Goal: Register for event/course: Sign up to attend an event or enroll in a course

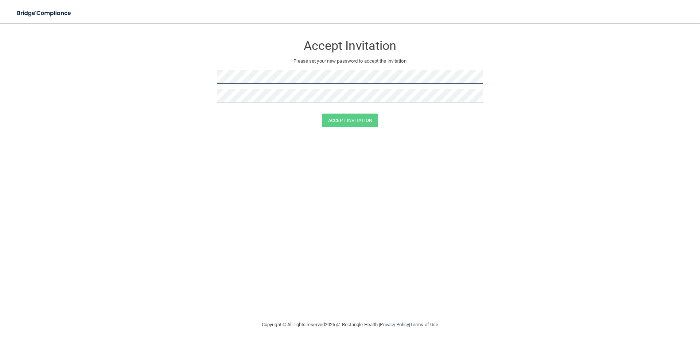
click at [103, 46] on form "Accept Invitation Please set your new password to accept the invitation Accept …" at bounding box center [350, 83] width 670 height 105
click at [184, 73] on form "Accept Invitation Please set your new password to accept the invitation Accept …" at bounding box center [350, 83] width 670 height 105
click at [364, 120] on button "Accept Invitation" at bounding box center [350, 120] width 56 height 13
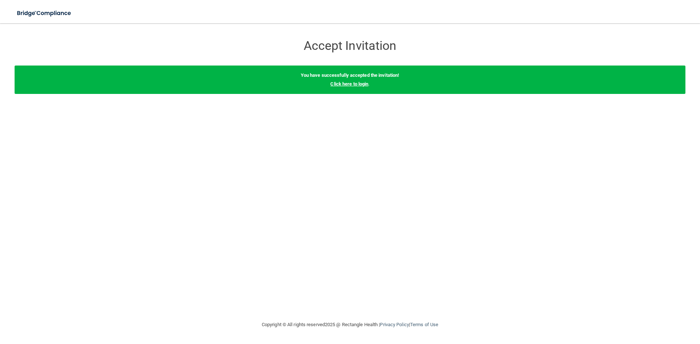
click at [362, 85] on link "Click here to login" at bounding box center [349, 83] width 38 height 5
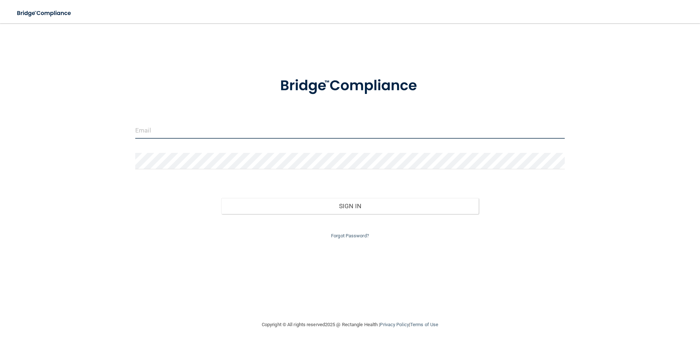
click at [143, 130] on input "email" at bounding box center [349, 130] width 429 height 16
type input "[EMAIL_ADDRESS][DOMAIN_NAME]"
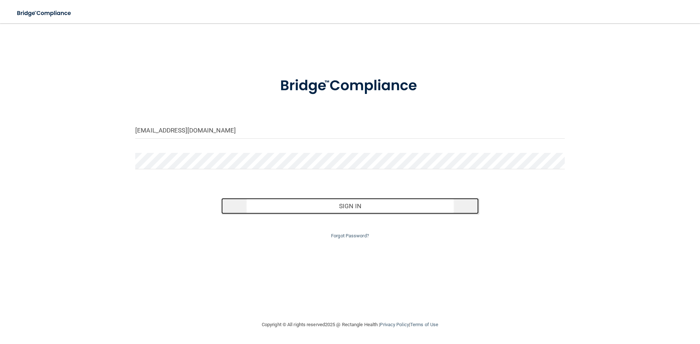
click at [366, 211] on button "Sign In" at bounding box center [350, 206] width 258 height 16
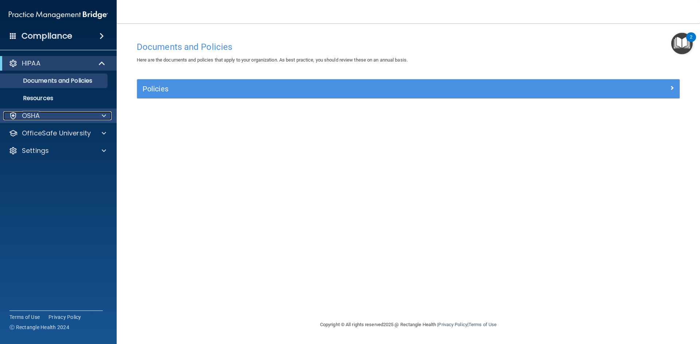
click at [24, 117] on p "OSHA" at bounding box center [31, 115] width 18 height 9
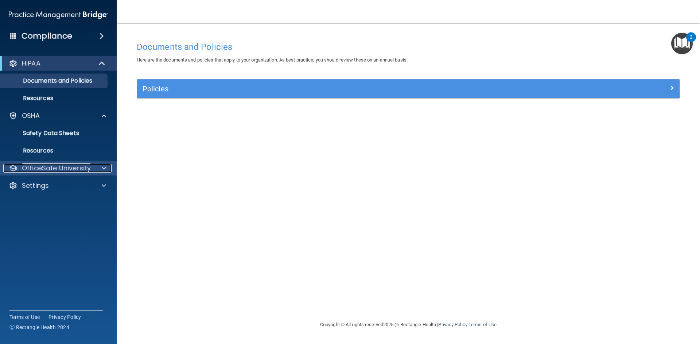
click at [82, 168] on p "OfficeSafe University" at bounding box center [56, 168] width 69 height 9
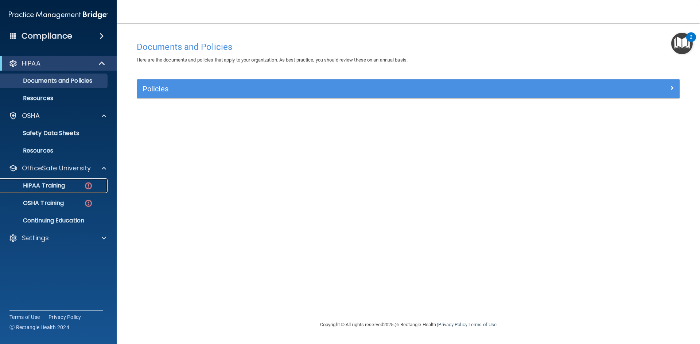
click at [67, 187] on div "HIPAA Training" at bounding box center [54, 185] width 99 height 7
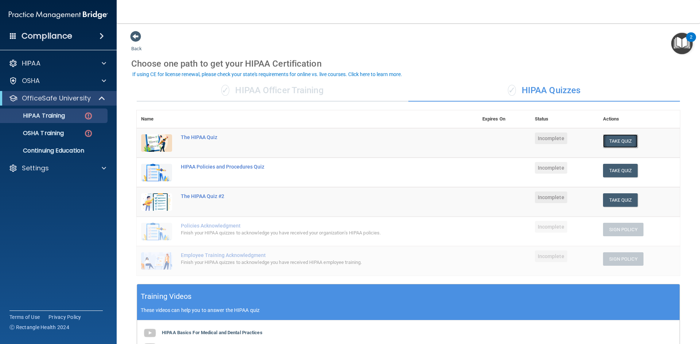
click at [607, 138] on button "Take Quiz" at bounding box center [620, 140] width 35 height 13
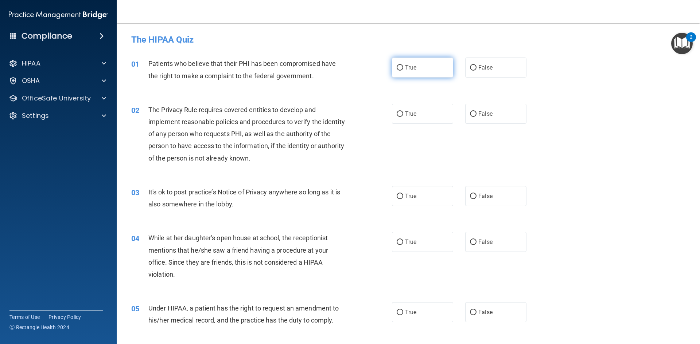
click at [401, 70] on label "True" at bounding box center [422, 68] width 61 height 20
click at [401, 70] on input "True" at bounding box center [399, 67] width 7 height 5
radio input "true"
click at [399, 112] on input "True" at bounding box center [399, 113] width 7 height 5
radio input "true"
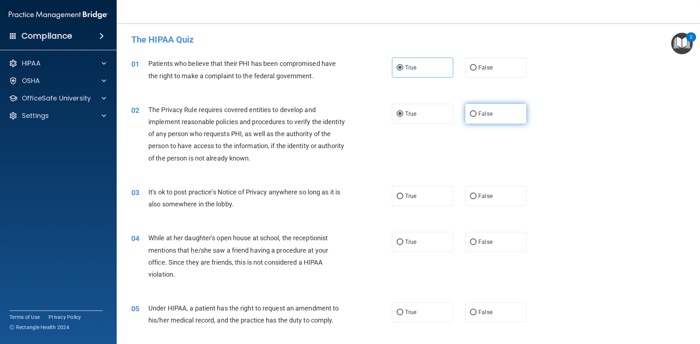
click at [475, 117] on label "False" at bounding box center [495, 114] width 61 height 20
click at [475, 117] on input "False" at bounding box center [473, 113] width 7 height 5
radio input "true"
radio input "false"
click at [476, 201] on label "False" at bounding box center [495, 196] width 61 height 20
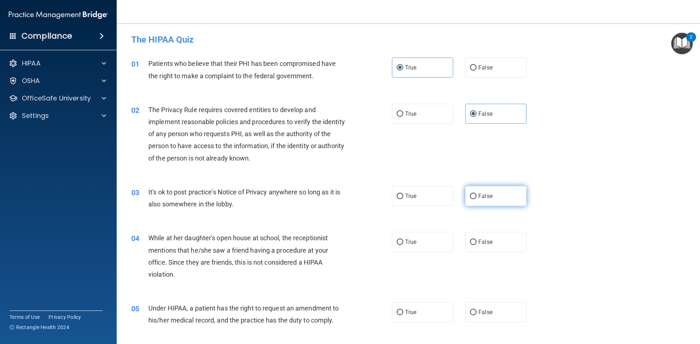
click at [476, 199] on input "False" at bounding box center [473, 196] width 7 height 5
radio input "true"
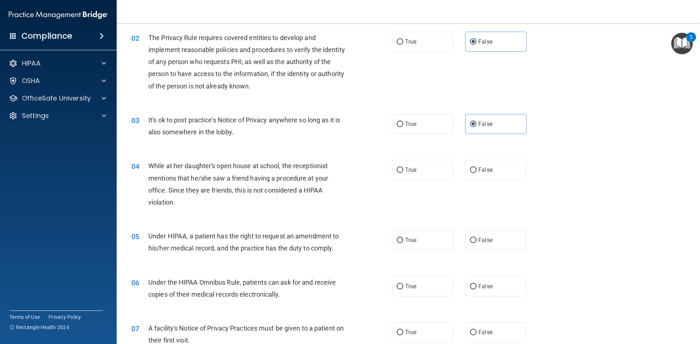
scroll to position [73, 0]
click at [475, 176] on label "False" at bounding box center [495, 169] width 61 height 20
click at [475, 172] on input "False" at bounding box center [473, 169] width 7 height 5
radio input "true"
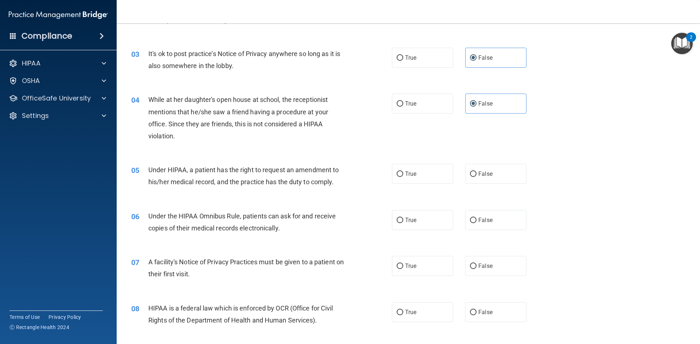
scroll to position [146, 0]
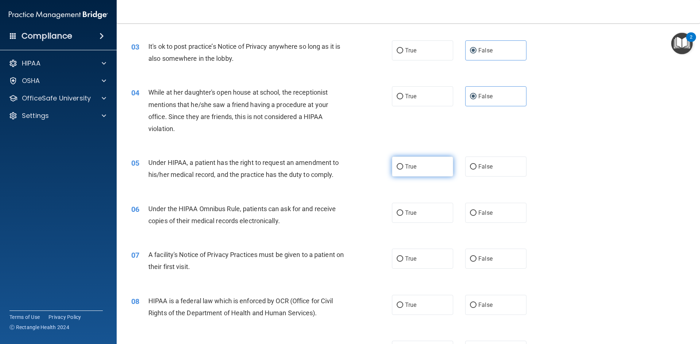
click at [408, 165] on span "True" at bounding box center [410, 166] width 11 height 7
click at [403, 165] on input "True" at bounding box center [399, 166] width 7 height 5
radio input "true"
click at [415, 216] on label "True" at bounding box center [422, 213] width 61 height 20
click at [403, 216] on input "True" at bounding box center [399, 213] width 7 height 5
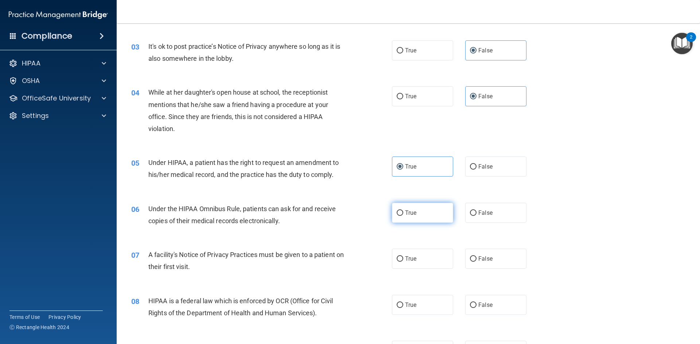
radio input "true"
click at [409, 257] on span "True" at bounding box center [410, 258] width 11 height 7
click at [403, 257] on input "True" at bounding box center [399, 259] width 7 height 5
radio input "true"
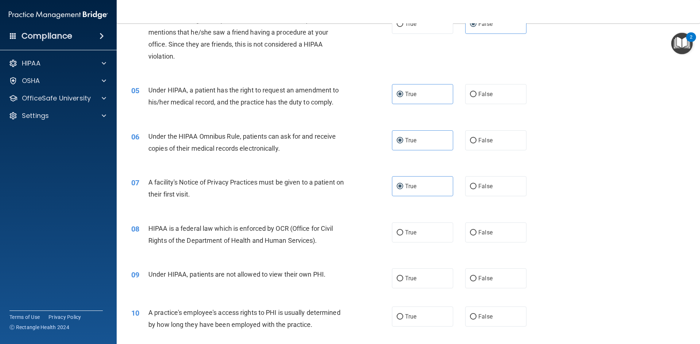
scroll to position [219, 0]
click at [407, 240] on label "True" at bounding box center [422, 232] width 61 height 20
click at [403, 235] on input "True" at bounding box center [399, 232] width 7 height 5
radio input "true"
click at [474, 278] on label "False" at bounding box center [495, 278] width 61 height 20
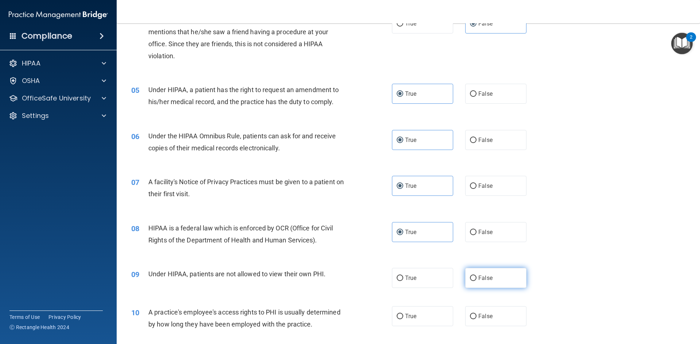
click at [474, 278] on input "False" at bounding box center [473, 278] width 7 height 5
radio input "true"
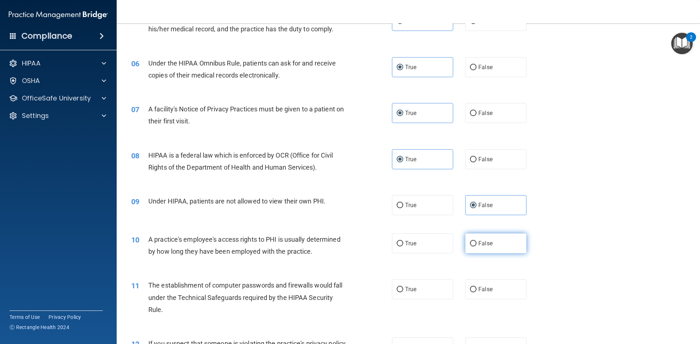
click at [505, 243] on label "False" at bounding box center [495, 244] width 61 height 20
click at [476, 243] on input "False" at bounding box center [473, 243] width 7 height 5
radio input "true"
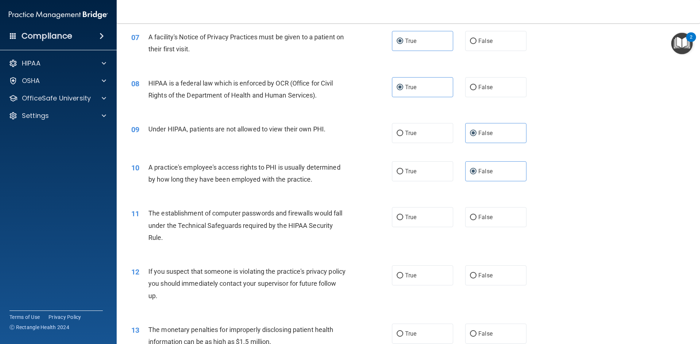
scroll to position [364, 0]
click at [544, 181] on div "10 A practice's employee's access rights to PHI is usually determined by how lo…" at bounding box center [408, 175] width 565 height 46
click at [430, 215] on label "True" at bounding box center [422, 217] width 61 height 20
click at [403, 215] on input "True" at bounding box center [399, 216] width 7 height 5
radio input "true"
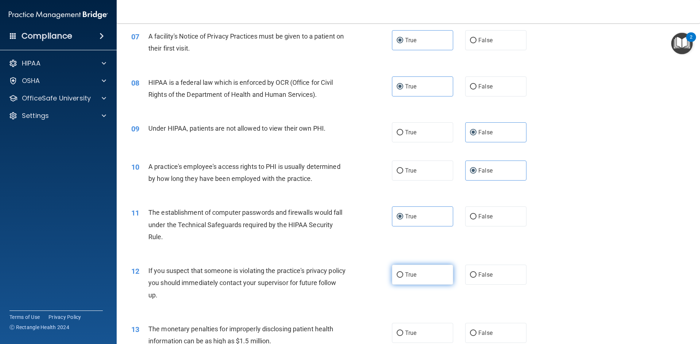
click at [418, 282] on label "True" at bounding box center [422, 275] width 61 height 20
click at [403, 278] on input "True" at bounding box center [399, 275] width 7 height 5
radio input "true"
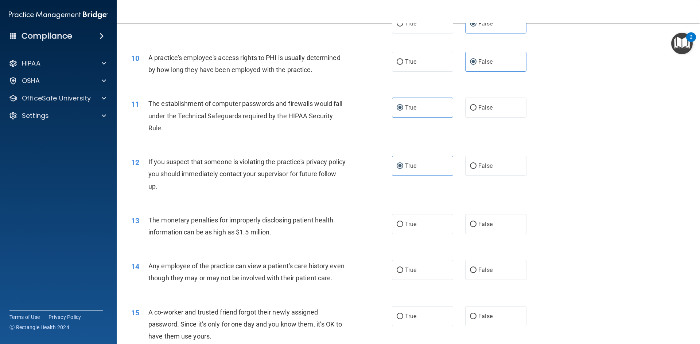
scroll to position [474, 0]
click at [422, 226] on label "True" at bounding box center [422, 224] width 61 height 20
click at [403, 226] on input "True" at bounding box center [399, 224] width 7 height 5
radio input "true"
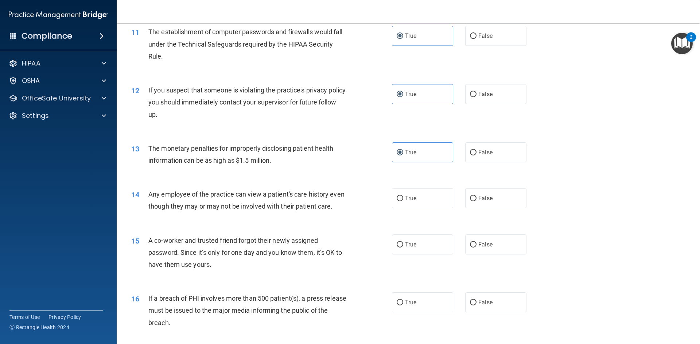
scroll to position [619, 0]
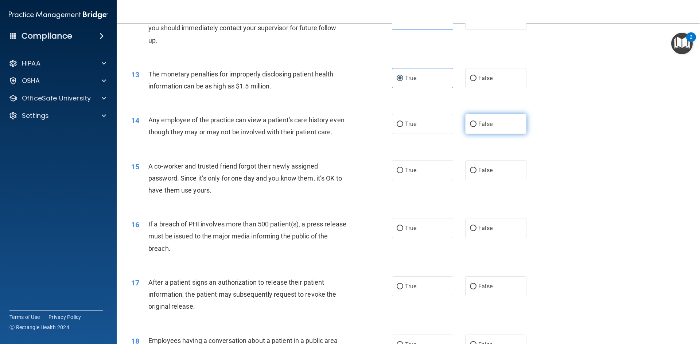
click at [495, 125] on label "False" at bounding box center [495, 124] width 61 height 20
click at [476, 125] on input "False" at bounding box center [473, 124] width 7 height 5
radio input "true"
click at [475, 236] on label "False" at bounding box center [495, 228] width 61 height 20
click at [475, 231] on input "False" at bounding box center [473, 228] width 7 height 5
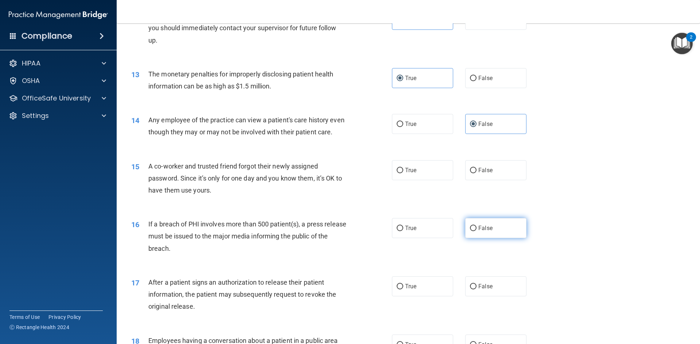
radio input "true"
click at [478, 180] on label "False" at bounding box center [495, 170] width 61 height 20
click at [476, 173] on input "False" at bounding box center [473, 170] width 7 height 5
radio input "true"
click at [407, 232] on span "True" at bounding box center [410, 228] width 11 height 7
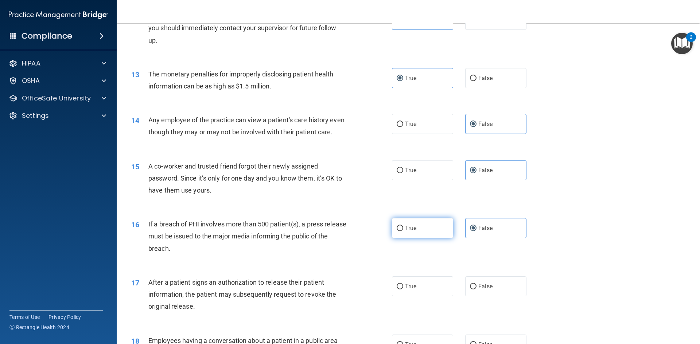
click at [403, 231] on input "True" at bounding box center [399, 228] width 7 height 5
radio input "true"
radio input "false"
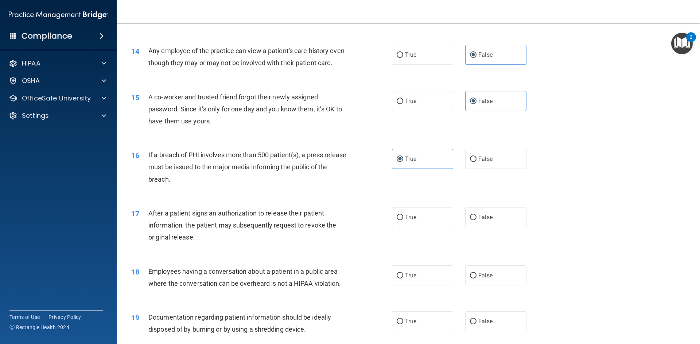
scroll to position [692, 0]
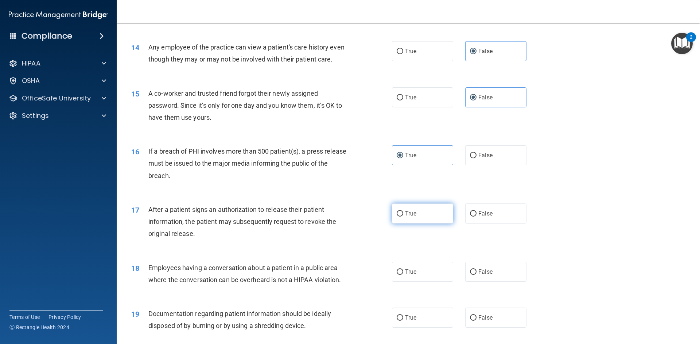
click at [400, 224] on label "True" at bounding box center [422, 214] width 61 height 20
click at [400, 217] on input "True" at bounding box center [399, 213] width 7 height 5
radio input "true"
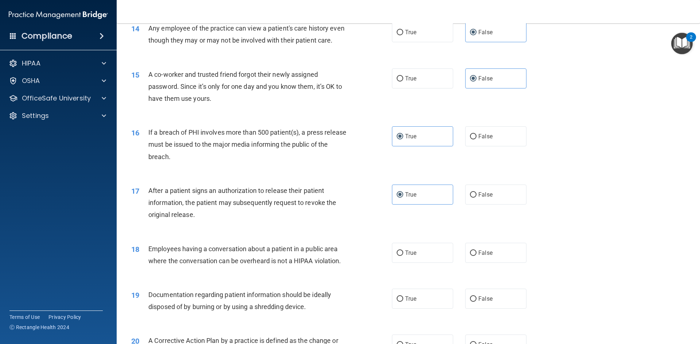
scroll to position [729, 0]
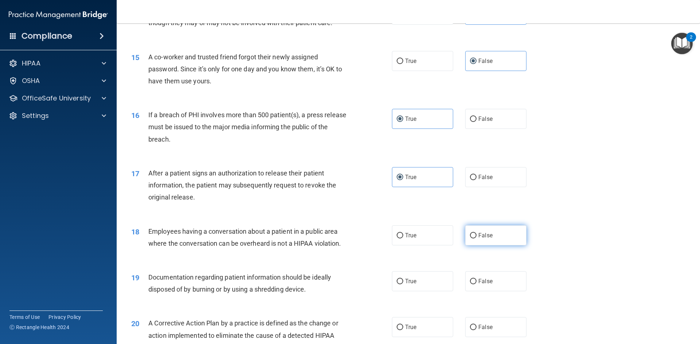
click at [486, 239] on span "False" at bounding box center [485, 235] width 14 height 7
click at [476, 239] on input "False" at bounding box center [473, 235] width 7 height 5
radio input "true"
click at [399, 285] on input "True" at bounding box center [399, 281] width 7 height 5
radio input "true"
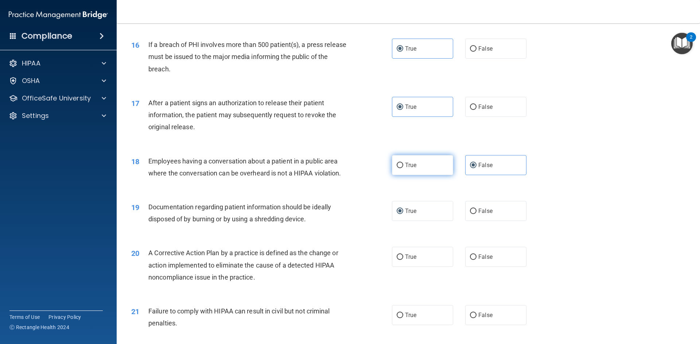
scroll to position [802, 0]
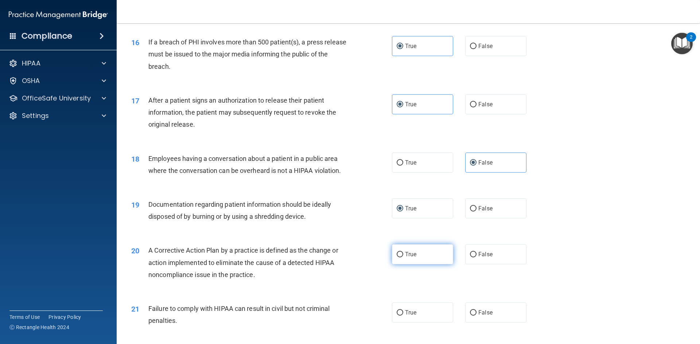
click at [422, 265] on label "True" at bounding box center [422, 254] width 61 height 20
click at [403, 258] on input "True" at bounding box center [399, 254] width 7 height 5
radio input "true"
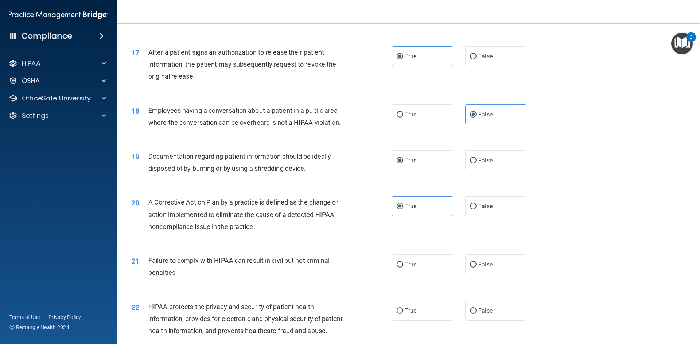
scroll to position [874, 0]
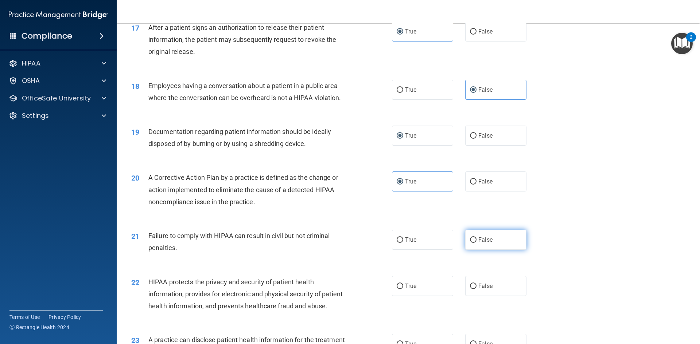
click at [501, 250] on label "False" at bounding box center [495, 240] width 61 height 20
click at [476, 243] on input "False" at bounding box center [473, 240] width 7 height 5
radio input "true"
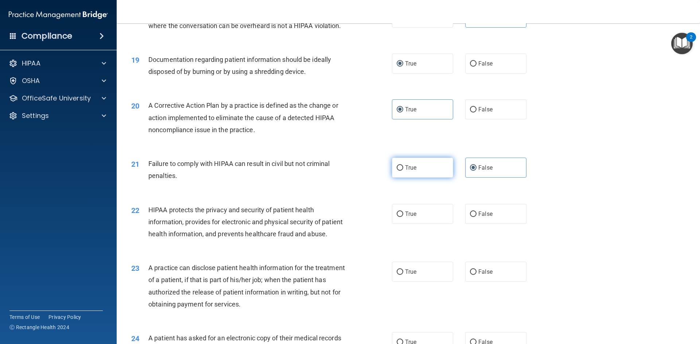
scroll to position [947, 0]
click at [420, 223] on label "True" at bounding box center [422, 213] width 61 height 20
click at [403, 216] on input "True" at bounding box center [399, 213] width 7 height 5
radio input "true"
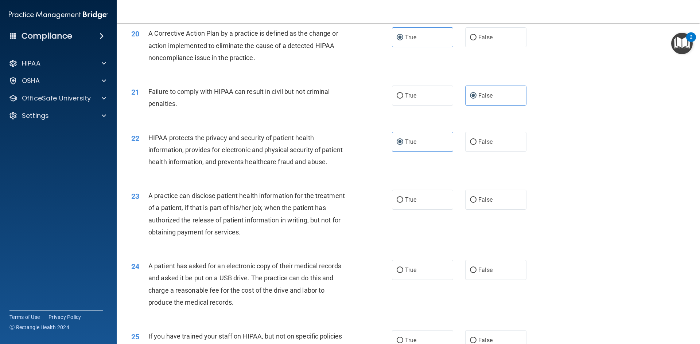
scroll to position [1020, 0]
click at [494, 208] on label "False" at bounding box center [495, 198] width 61 height 20
click at [476, 201] on input "False" at bounding box center [473, 198] width 7 height 5
radio input "true"
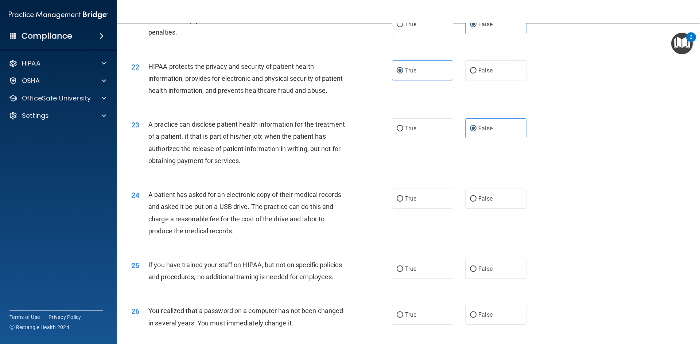
scroll to position [1093, 0]
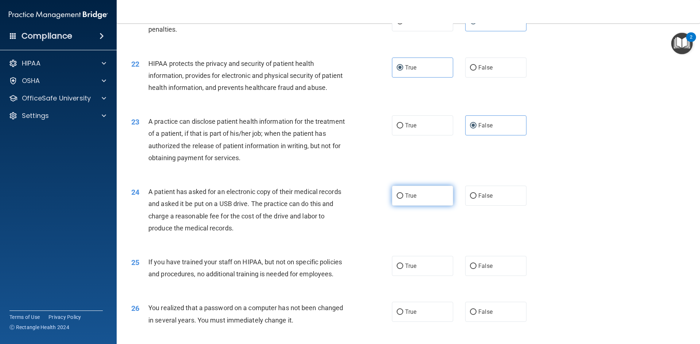
click at [398, 206] on label "True" at bounding box center [422, 196] width 61 height 20
click at [398, 199] on input "True" at bounding box center [399, 195] width 7 height 5
radio input "true"
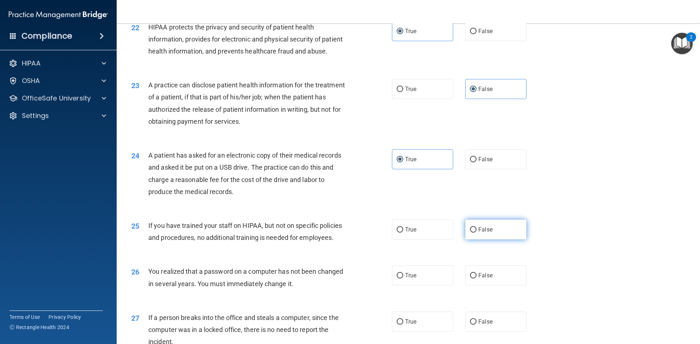
click at [466, 240] on label "False" at bounding box center [495, 230] width 61 height 20
click at [470, 233] on input "False" at bounding box center [473, 229] width 7 height 5
radio input "true"
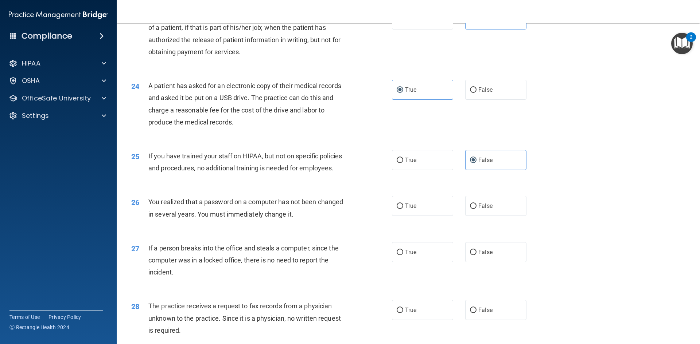
scroll to position [1202, 0]
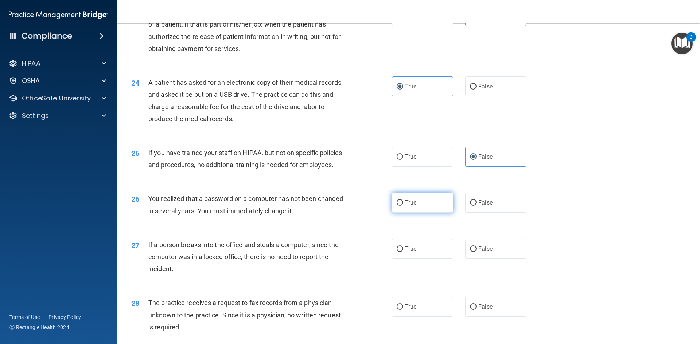
click at [416, 213] on label "True" at bounding box center [422, 203] width 61 height 20
click at [403, 206] on input "True" at bounding box center [399, 202] width 7 height 5
radio input "true"
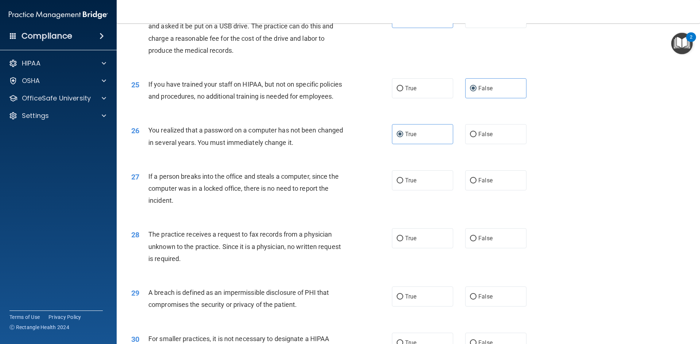
scroll to position [1275, 0]
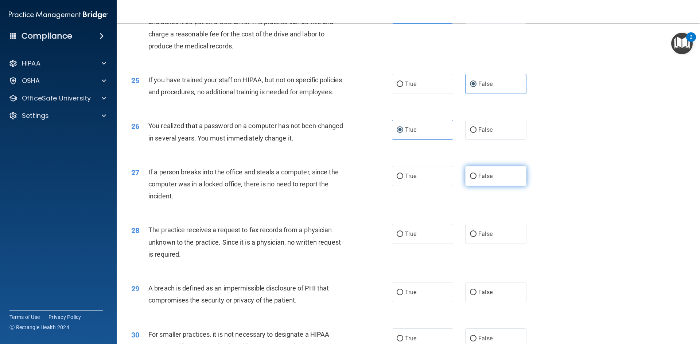
click at [484, 186] on label "False" at bounding box center [495, 176] width 61 height 20
click at [476, 179] on input "False" at bounding box center [473, 176] width 7 height 5
radio input "true"
click at [479, 238] on span "False" at bounding box center [485, 234] width 14 height 7
click at [476, 237] on input "False" at bounding box center [473, 234] width 7 height 5
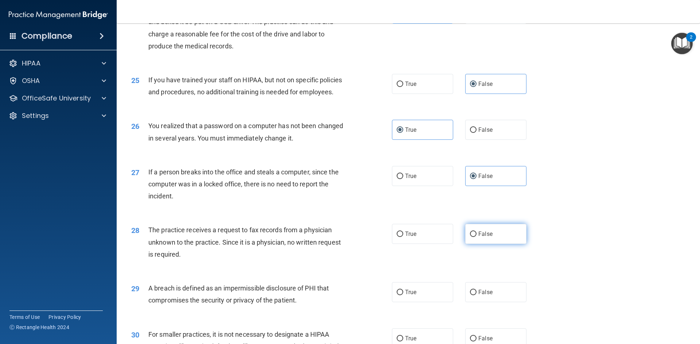
radio input "true"
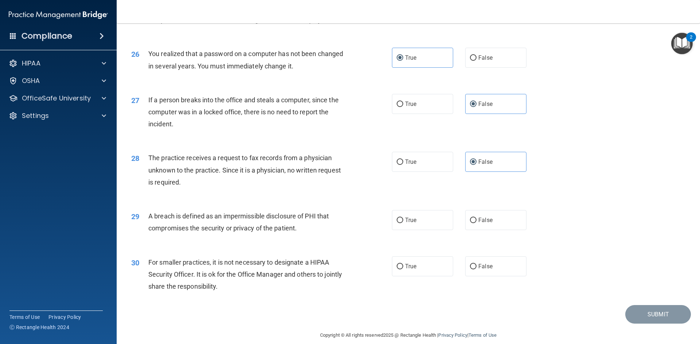
scroll to position [1348, 0]
click at [424, 230] on label "True" at bounding box center [422, 220] width 61 height 20
click at [403, 223] on input "True" at bounding box center [399, 219] width 7 height 5
radio input "true"
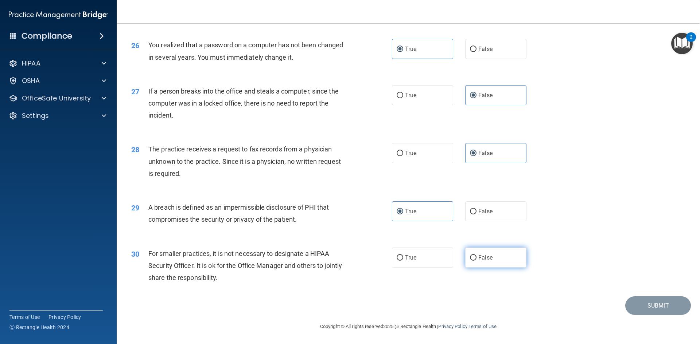
scroll to position [1380, 0]
click at [497, 261] on label "False" at bounding box center [495, 258] width 61 height 20
click at [476, 261] on input "False" at bounding box center [473, 257] width 7 height 5
radio input "true"
click at [602, 195] on div "29 A breach is defined as an impermissible disclosure of PHI that compromises t…" at bounding box center [408, 215] width 565 height 46
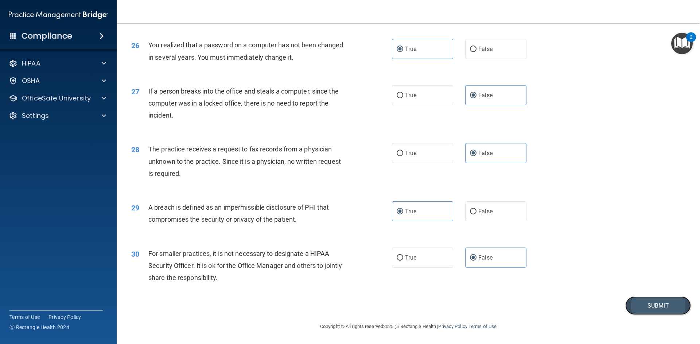
click at [646, 308] on button "Submit" at bounding box center [658, 306] width 66 height 19
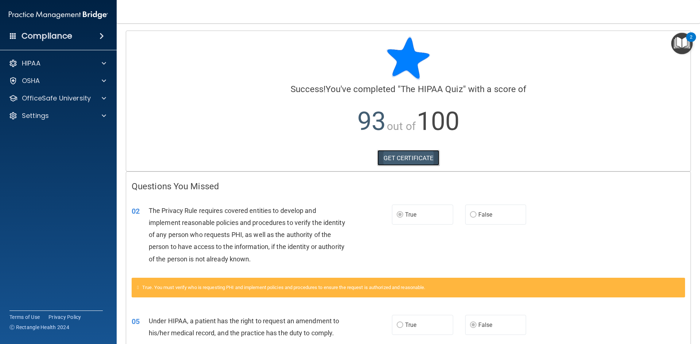
click at [384, 153] on link "GET CERTIFICATE" at bounding box center [408, 158] width 62 height 16
click at [34, 62] on p "HIPAA" at bounding box center [31, 63] width 19 height 9
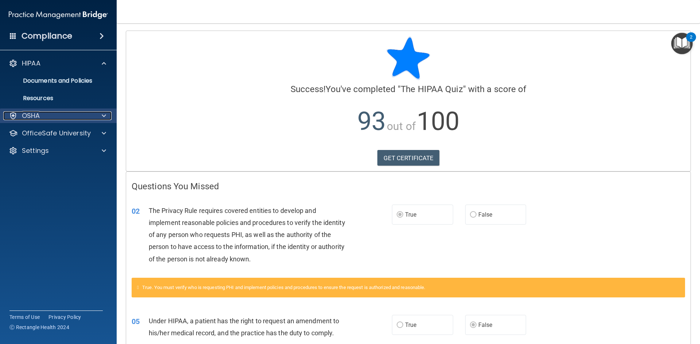
click at [43, 117] on div "OSHA" at bounding box center [48, 115] width 90 height 9
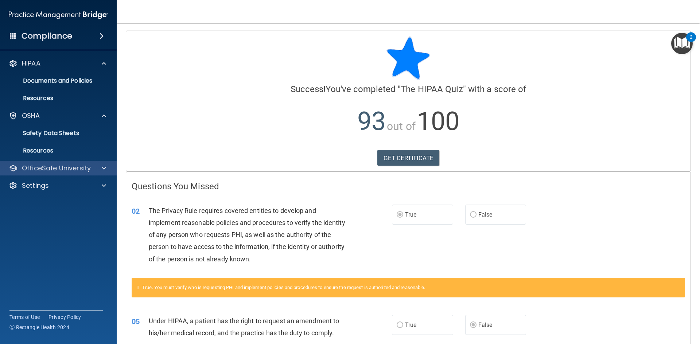
click at [62, 174] on div "OfficeSafe University" at bounding box center [58, 168] width 117 height 15
click at [103, 171] on span at bounding box center [104, 168] width 4 height 9
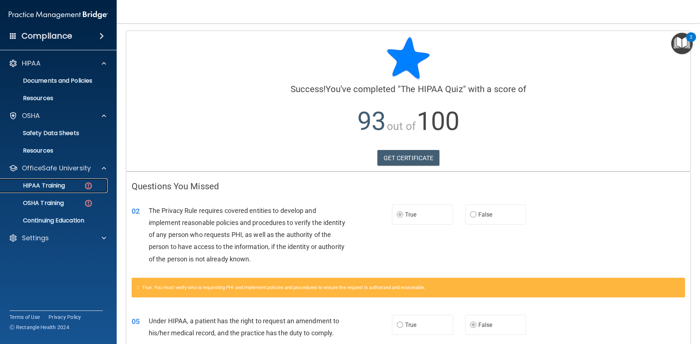
click at [87, 184] on img at bounding box center [88, 185] width 9 height 9
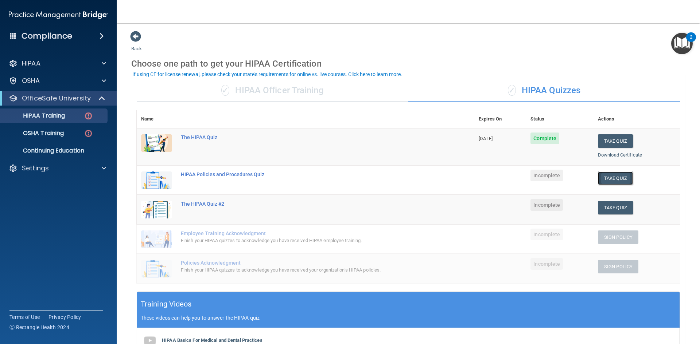
click at [616, 175] on button "Take Quiz" at bounding box center [615, 178] width 35 height 13
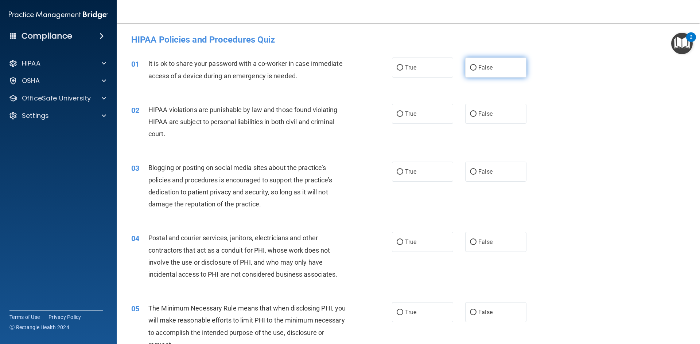
click at [474, 69] on label "False" at bounding box center [495, 68] width 61 height 20
click at [474, 69] on input "False" at bounding box center [473, 67] width 7 height 5
radio input "true"
click at [418, 118] on label "True" at bounding box center [422, 114] width 61 height 20
click at [403, 117] on input "True" at bounding box center [399, 113] width 7 height 5
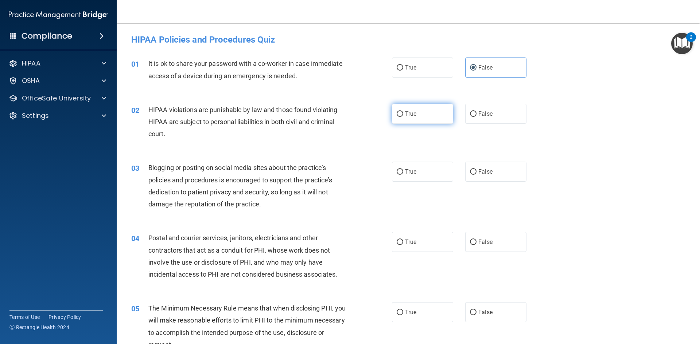
radio input "true"
click at [508, 173] on label "False" at bounding box center [495, 172] width 61 height 20
click at [476, 173] on input "False" at bounding box center [473, 171] width 7 height 5
radio input "true"
click at [433, 249] on label "True" at bounding box center [422, 242] width 61 height 20
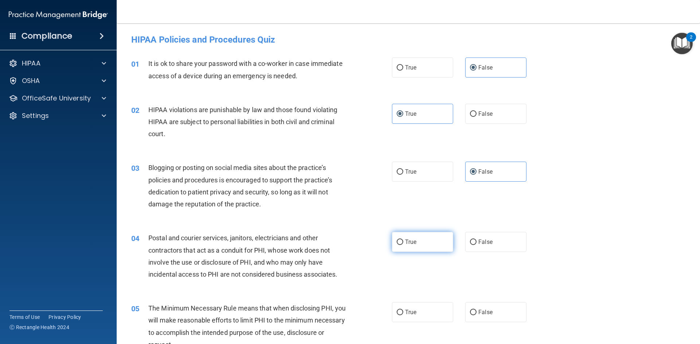
click at [403, 245] on input "True" at bounding box center [399, 242] width 7 height 5
radio input "true"
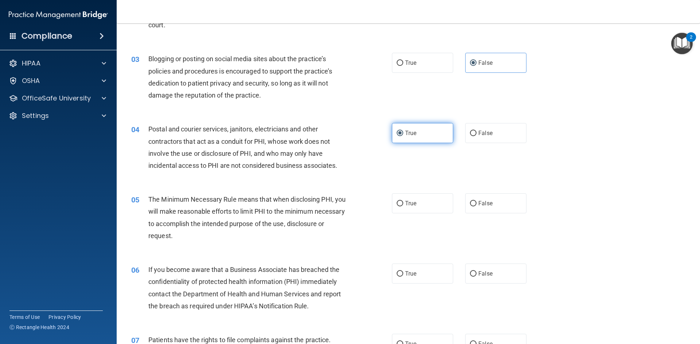
scroll to position [109, 0]
click at [417, 201] on label "True" at bounding box center [422, 203] width 61 height 20
click at [403, 201] on input "True" at bounding box center [399, 203] width 7 height 5
radio input "true"
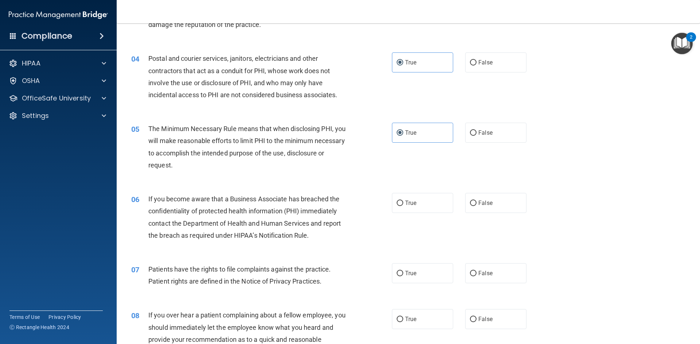
scroll to position [182, 0]
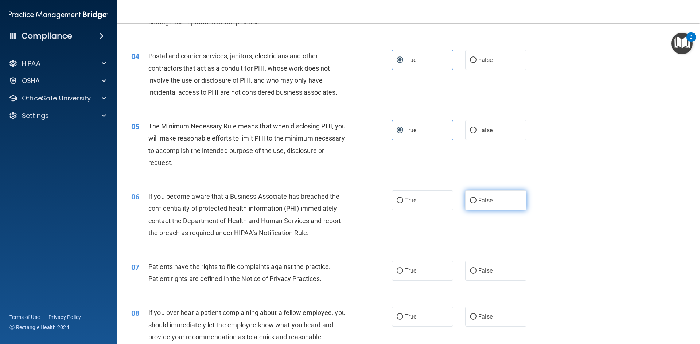
click at [472, 205] on label "False" at bounding box center [495, 201] width 61 height 20
click at [472, 204] on input "False" at bounding box center [473, 200] width 7 height 5
radio input "true"
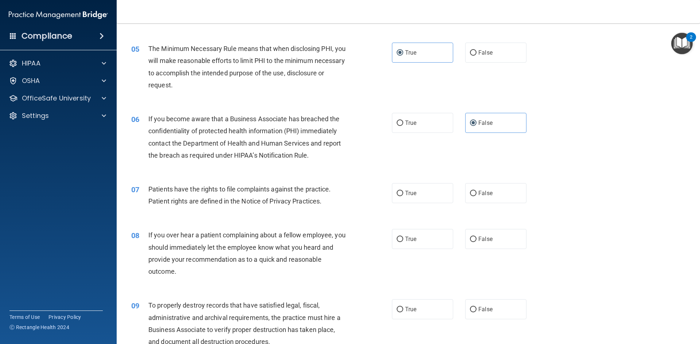
scroll to position [291, 0]
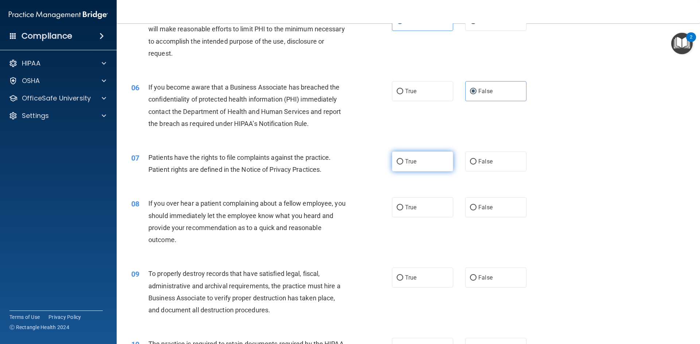
click at [405, 164] on span "True" at bounding box center [410, 161] width 11 height 7
click at [403, 164] on input "True" at bounding box center [399, 161] width 7 height 5
radio input "true"
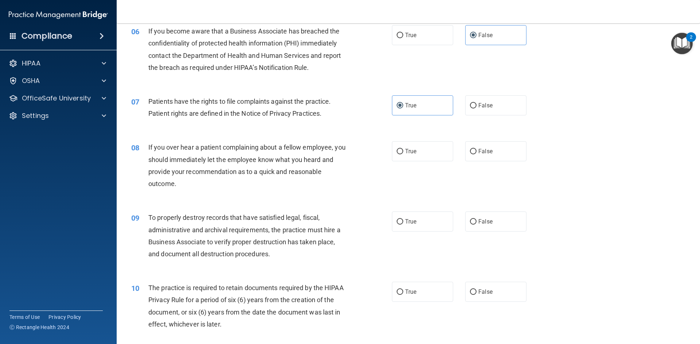
scroll to position [364, 0]
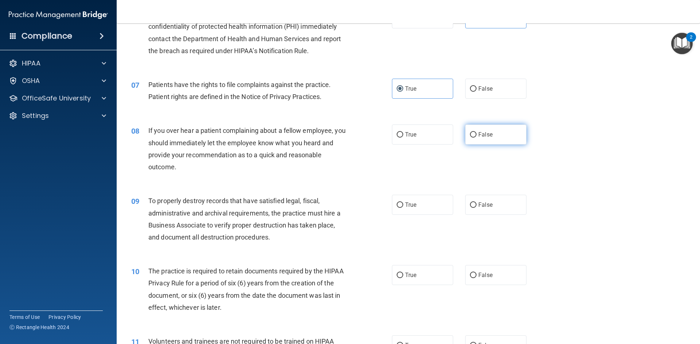
click at [489, 134] on label "False" at bounding box center [495, 135] width 61 height 20
click at [476, 134] on input "False" at bounding box center [473, 134] width 7 height 5
radio input "true"
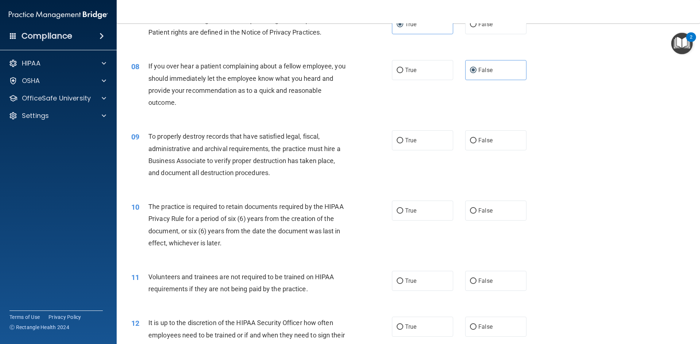
scroll to position [437, 0]
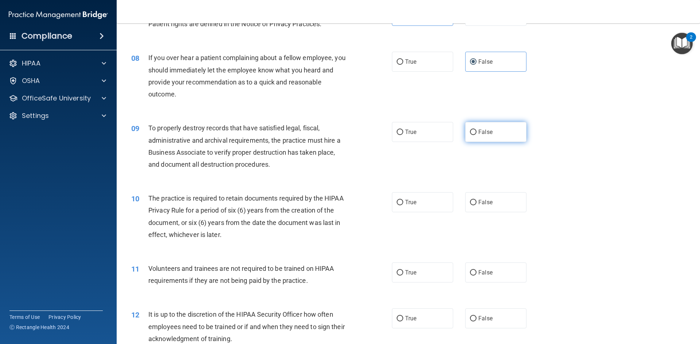
click at [470, 136] on label "False" at bounding box center [495, 132] width 61 height 20
click at [470, 135] on input "False" at bounding box center [473, 132] width 7 height 5
radio input "true"
click at [434, 207] on label "True" at bounding box center [422, 202] width 61 height 20
click at [403, 205] on input "True" at bounding box center [399, 202] width 7 height 5
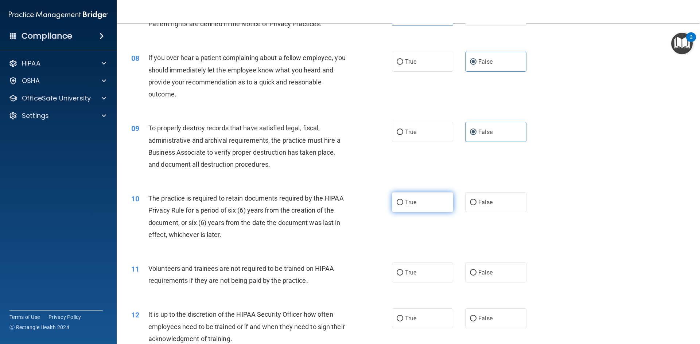
radio input "true"
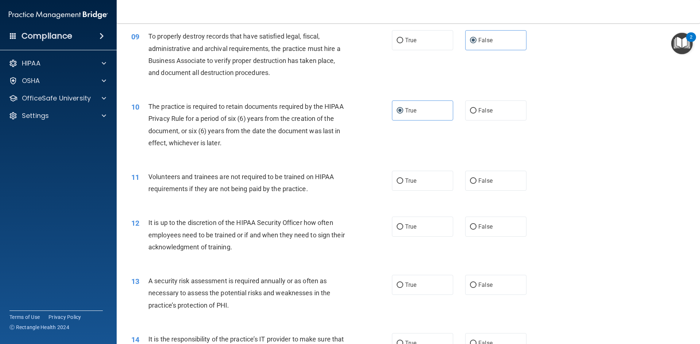
scroll to position [547, 0]
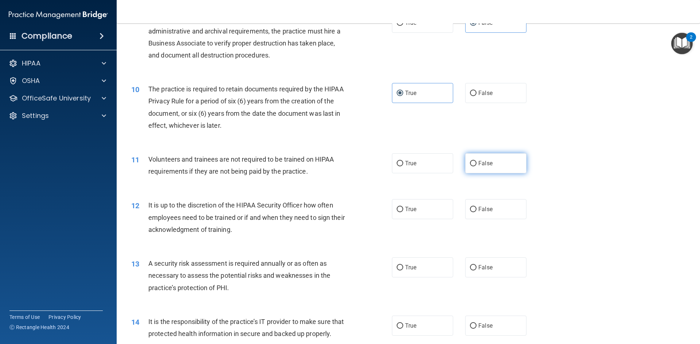
click at [480, 165] on span "False" at bounding box center [485, 163] width 14 height 7
click at [476, 165] on input "False" at bounding box center [473, 163] width 7 height 5
radio input "true"
click at [508, 203] on label "False" at bounding box center [495, 209] width 61 height 20
click at [476, 207] on input "False" at bounding box center [473, 209] width 7 height 5
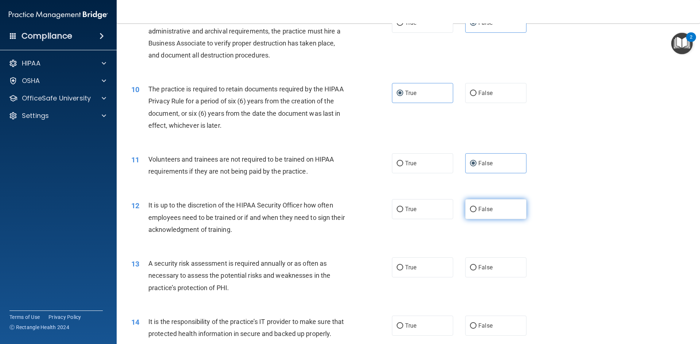
radio input "true"
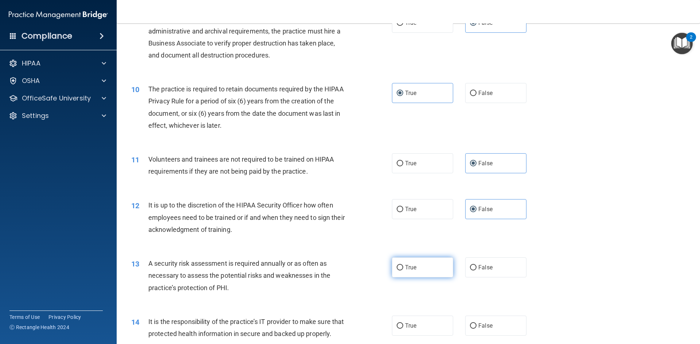
click at [418, 265] on label "True" at bounding box center [422, 268] width 61 height 20
click at [403, 265] on input "True" at bounding box center [399, 267] width 7 height 5
radio input "true"
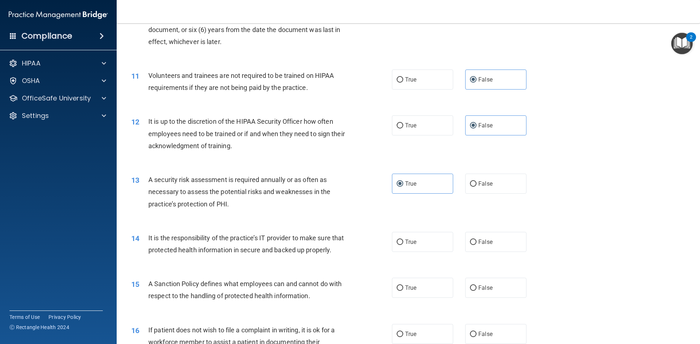
scroll to position [656, 0]
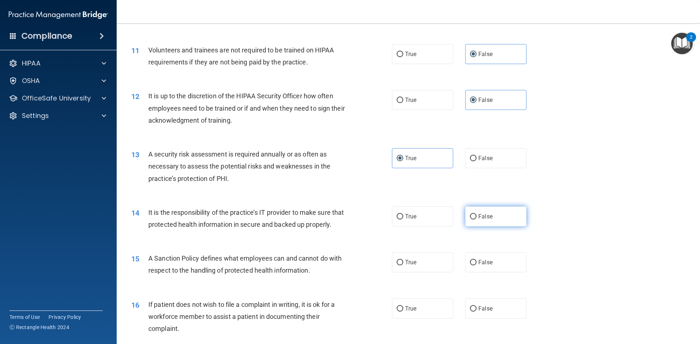
click at [508, 221] on label "False" at bounding box center [495, 217] width 61 height 20
click at [476, 220] on input "False" at bounding box center [473, 216] width 7 height 5
radio input "true"
click at [484, 266] on span "False" at bounding box center [485, 262] width 14 height 7
click at [476, 266] on input "False" at bounding box center [473, 262] width 7 height 5
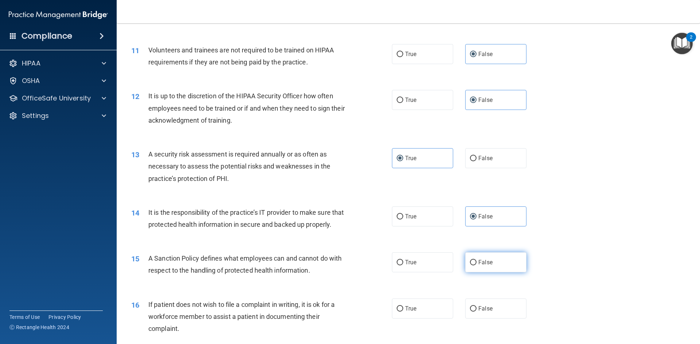
radio input "true"
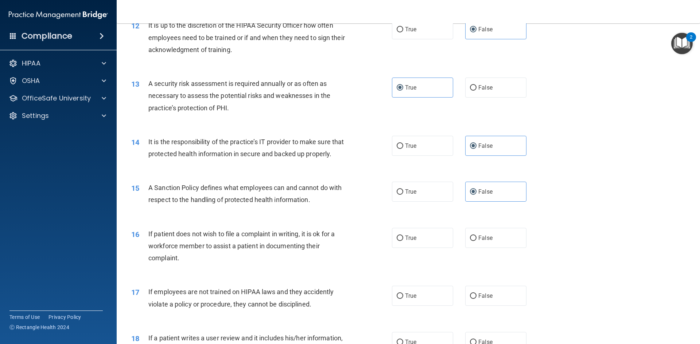
scroll to position [729, 0]
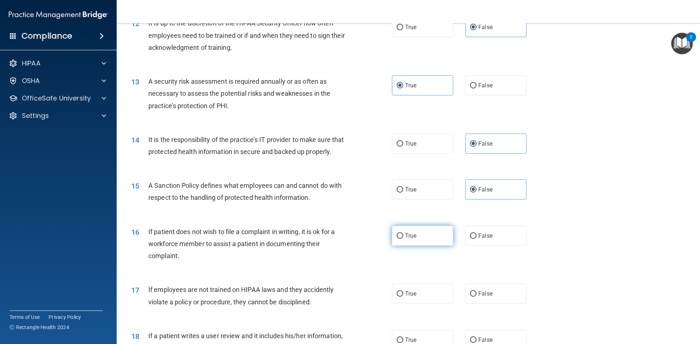
click at [426, 246] on label "True" at bounding box center [422, 236] width 61 height 20
click at [403, 239] on input "True" at bounding box center [399, 236] width 7 height 5
radio input "true"
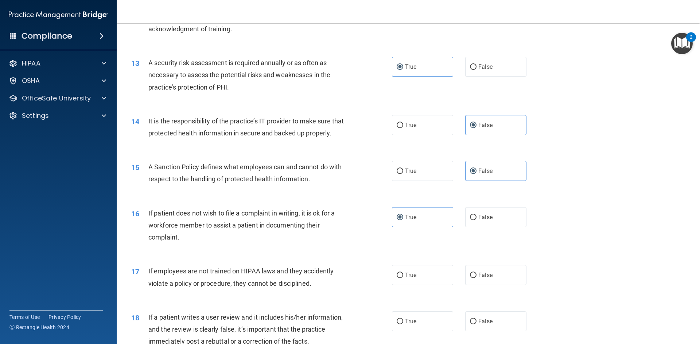
scroll to position [765, 0]
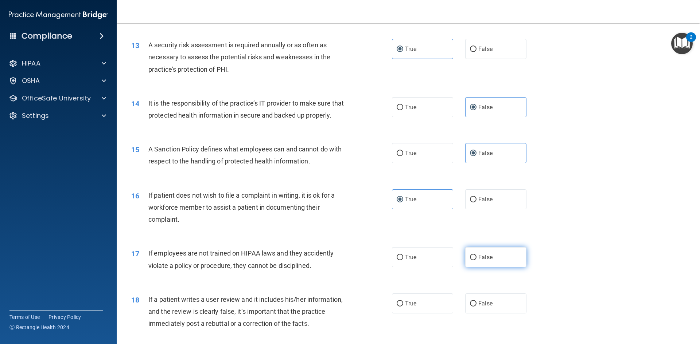
click at [508, 267] on label "False" at bounding box center [495, 257] width 61 height 20
click at [476, 261] on input "False" at bounding box center [473, 257] width 7 height 5
radio input "true"
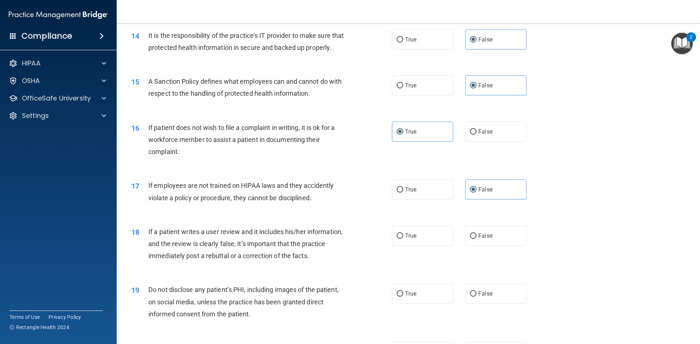
scroll to position [838, 0]
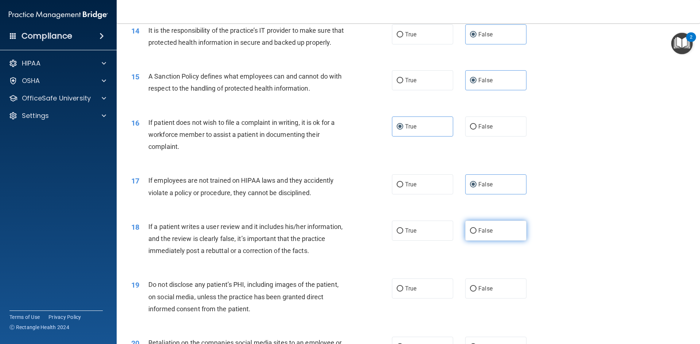
click at [487, 234] on span "False" at bounding box center [485, 230] width 14 height 7
click at [476, 234] on input "False" at bounding box center [473, 230] width 7 height 5
radio input "true"
click at [425, 299] on label "True" at bounding box center [422, 289] width 61 height 20
click at [403, 292] on input "True" at bounding box center [399, 288] width 7 height 5
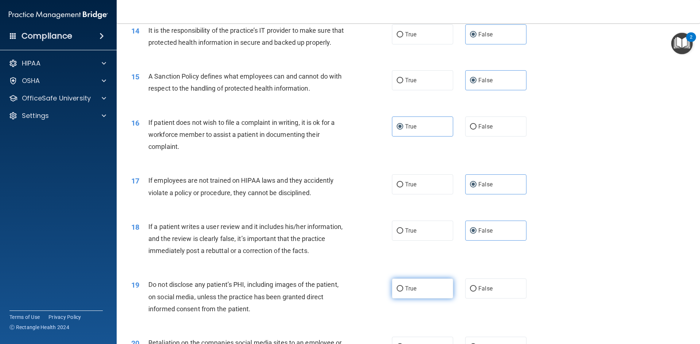
radio input "true"
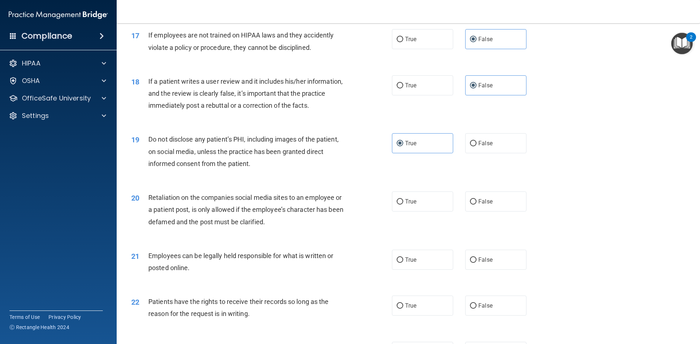
scroll to position [984, 0]
click at [498, 211] on label "False" at bounding box center [495, 201] width 61 height 20
click at [476, 204] on input "False" at bounding box center [473, 201] width 7 height 5
radio input "true"
click at [399, 263] on input "True" at bounding box center [399, 259] width 7 height 5
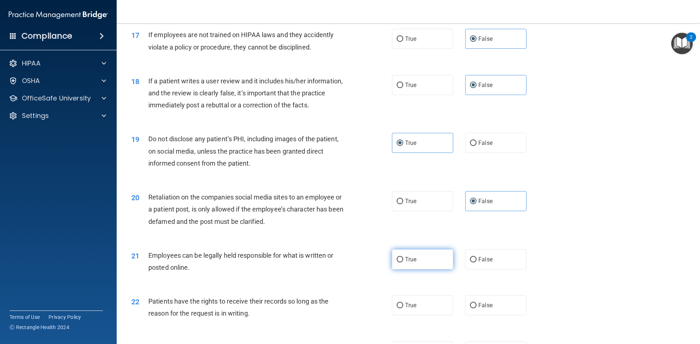
radio input "true"
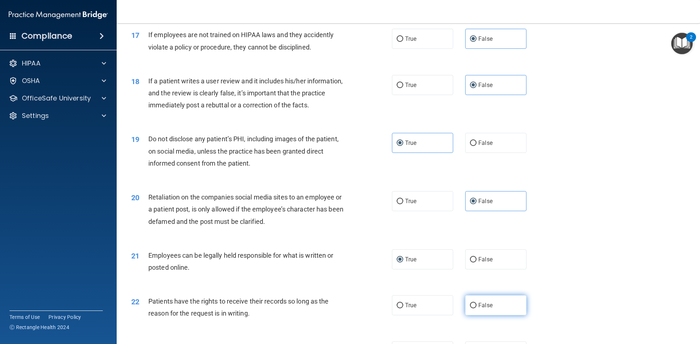
click at [486, 309] on span "False" at bounding box center [485, 305] width 14 height 7
click at [476, 309] on input "False" at bounding box center [473, 305] width 7 height 5
radio input "true"
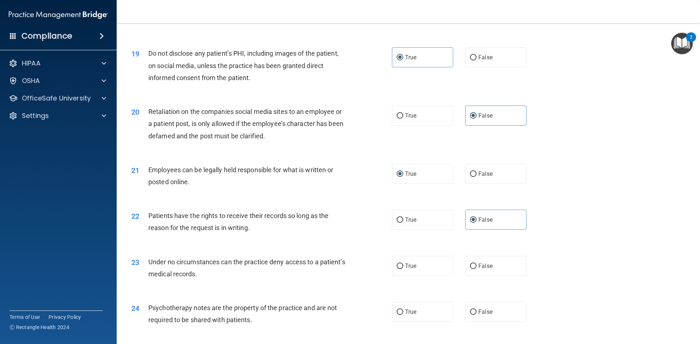
scroll to position [1093, 0]
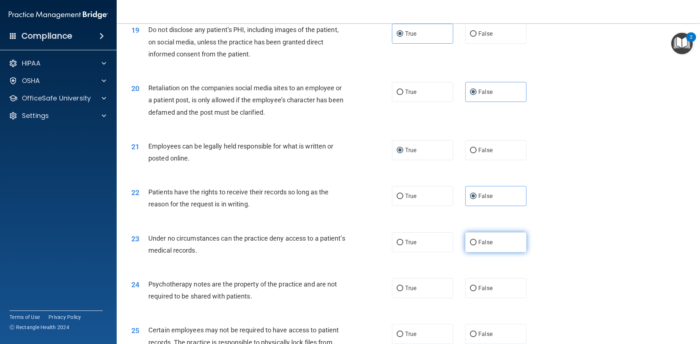
click at [479, 246] on span "False" at bounding box center [485, 242] width 14 height 7
click at [476, 246] on input "False" at bounding box center [473, 242] width 7 height 5
radio input "true"
click at [413, 292] on span "True" at bounding box center [410, 288] width 11 height 7
click at [403, 291] on input "True" at bounding box center [399, 288] width 7 height 5
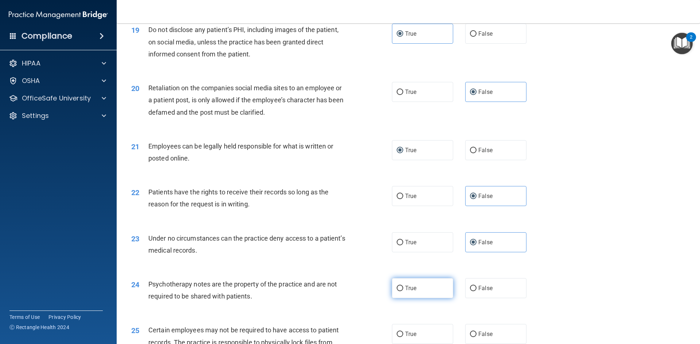
radio input "true"
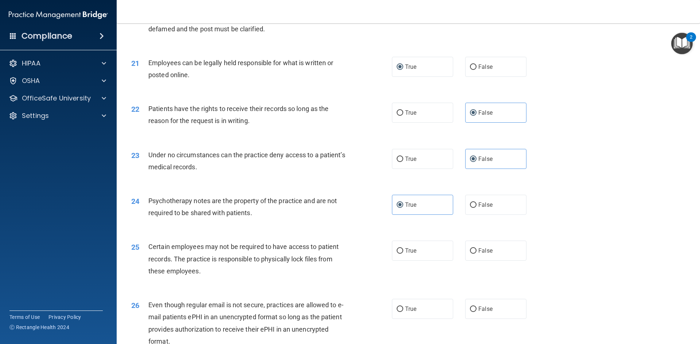
scroll to position [1202, 0]
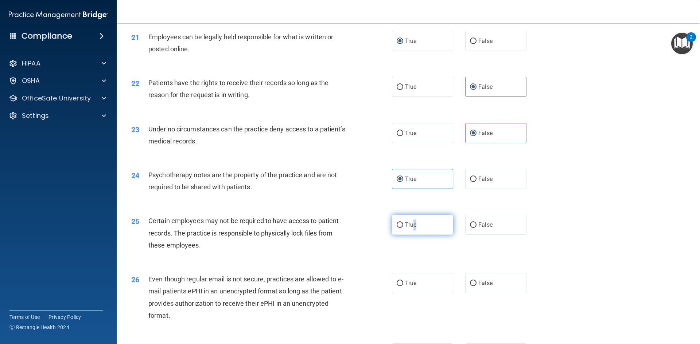
click at [412, 235] on label "True" at bounding box center [422, 225] width 61 height 20
click at [387, 255] on div "25 Certain employees may not be required to have access to patient records. The…" at bounding box center [261, 235] width 282 height 40
click at [408, 233] on label "True" at bounding box center [422, 225] width 61 height 20
click at [403, 228] on input "True" at bounding box center [399, 225] width 7 height 5
radio input "true"
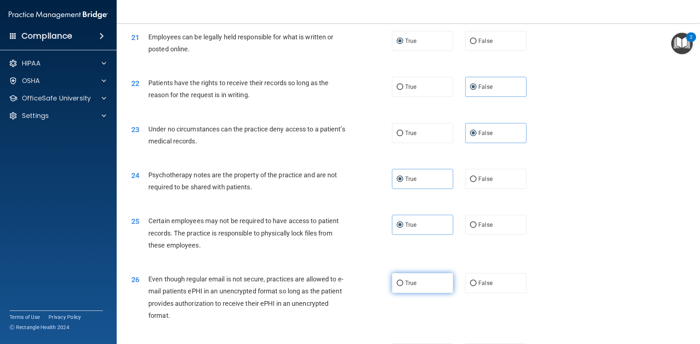
click at [409, 287] on span "True" at bounding box center [410, 283] width 11 height 7
click at [403, 286] on input "True" at bounding box center [399, 283] width 7 height 5
radio input "true"
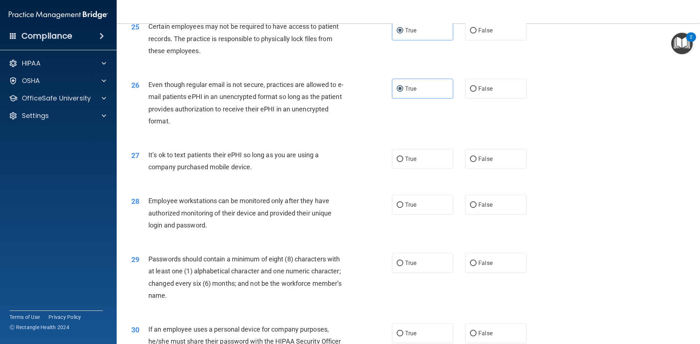
scroll to position [1421, 0]
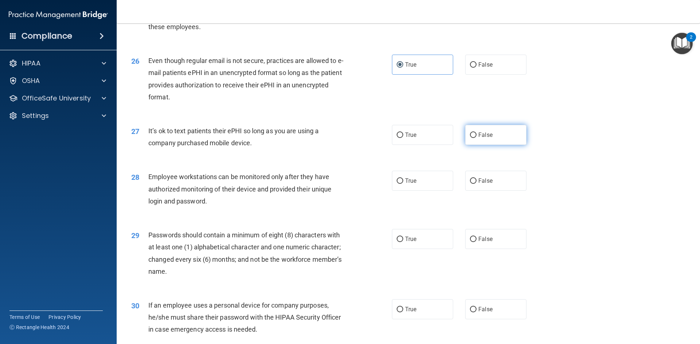
click at [490, 145] on label "False" at bounding box center [495, 135] width 61 height 20
click at [476, 138] on input "False" at bounding box center [473, 135] width 7 height 5
radio input "true"
click at [494, 191] on label "False" at bounding box center [495, 181] width 61 height 20
click at [476, 184] on input "False" at bounding box center [473, 181] width 7 height 5
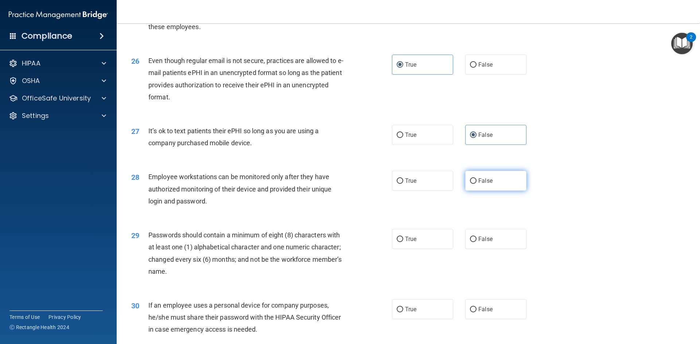
radio input "true"
click at [409, 242] on label "True" at bounding box center [422, 239] width 61 height 20
click at [403, 242] on input "True" at bounding box center [399, 239] width 7 height 5
radio input "true"
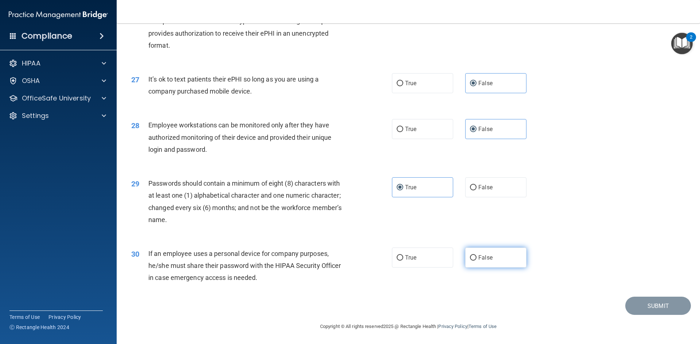
click at [486, 258] on span "False" at bounding box center [485, 257] width 14 height 7
click at [476, 258] on input "False" at bounding box center [473, 257] width 7 height 5
radio input "true"
click at [643, 315] on footer "Copyright © All rights reserved 2025 @ Rectangle Health | Privacy Policy | Term…" at bounding box center [408, 326] width 554 height 22
click at [643, 312] on button "Submit" at bounding box center [658, 306] width 66 height 19
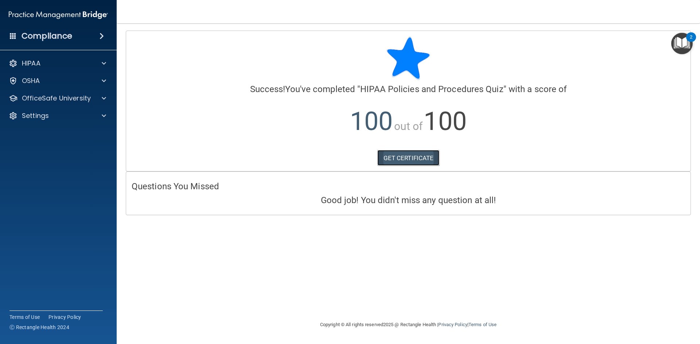
click at [397, 157] on link "GET CERTIFICATE" at bounding box center [408, 158] width 62 height 16
click at [692, 34] on div "2" at bounding box center [691, 36] width 10 height 9
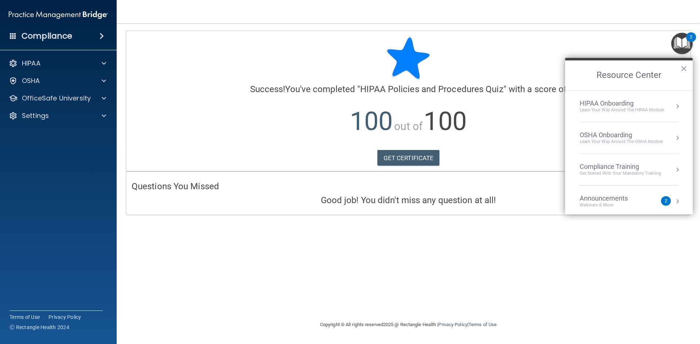
scroll to position [41, 0]
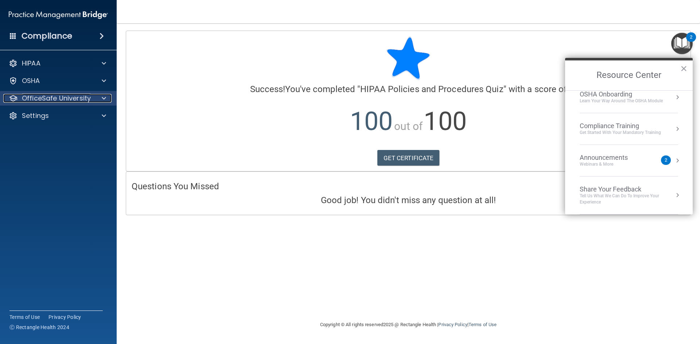
click at [64, 98] on p "OfficeSafe University" at bounding box center [56, 98] width 69 height 9
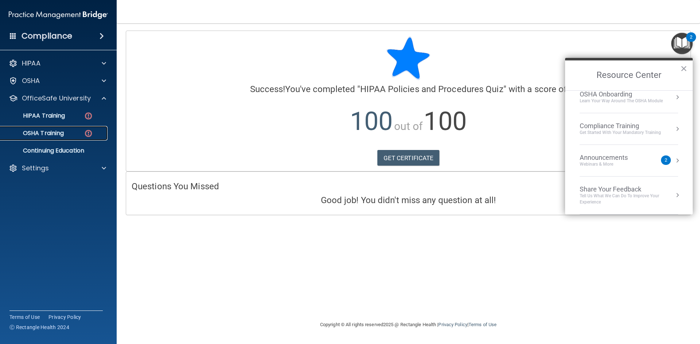
click at [72, 132] on div "OSHA Training" at bounding box center [54, 133] width 99 height 7
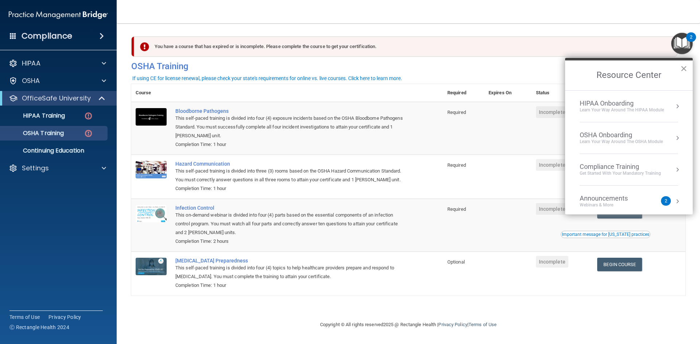
click at [681, 69] on button "×" at bounding box center [683, 69] width 7 height 12
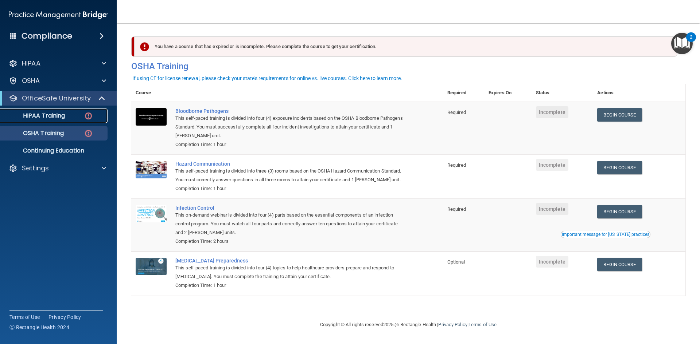
click at [43, 112] on p "HIPAA Training" at bounding box center [35, 115] width 60 height 7
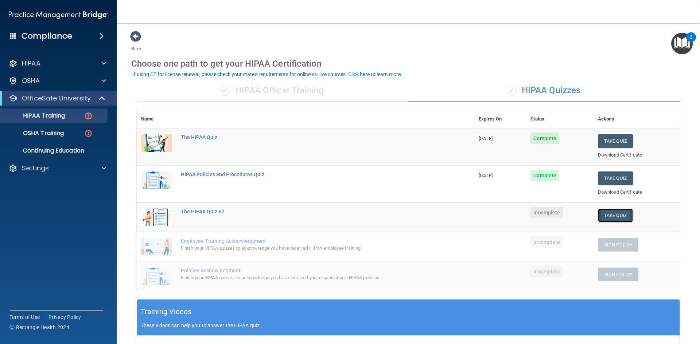
click at [618, 218] on button "Take Quiz" at bounding box center [615, 215] width 35 height 13
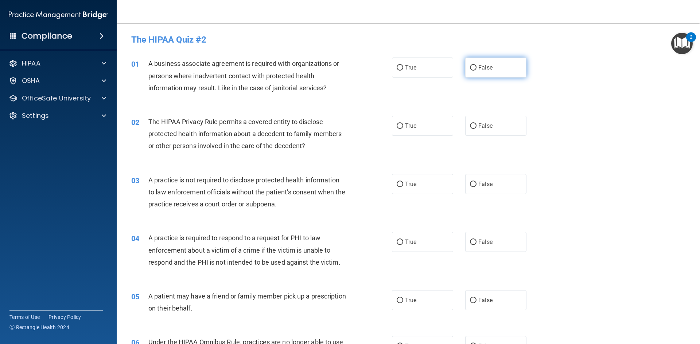
click at [498, 67] on label "False" at bounding box center [495, 68] width 61 height 20
click at [476, 67] on input "False" at bounding box center [473, 67] width 7 height 5
radio input "true"
click at [402, 125] on label "True" at bounding box center [422, 126] width 61 height 20
click at [402, 125] on input "True" at bounding box center [399, 126] width 7 height 5
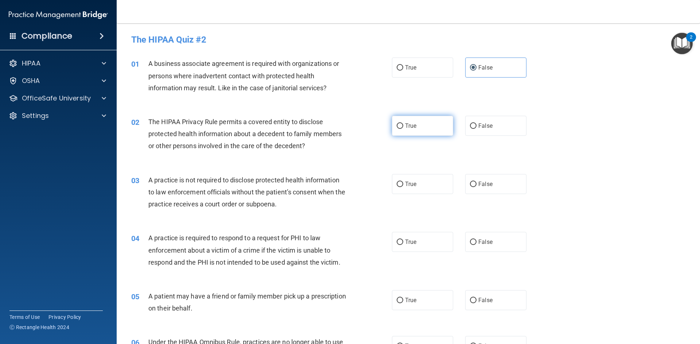
radio input "true"
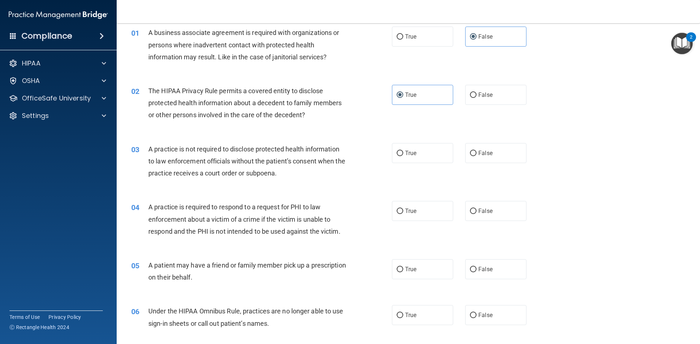
scroll to position [73, 0]
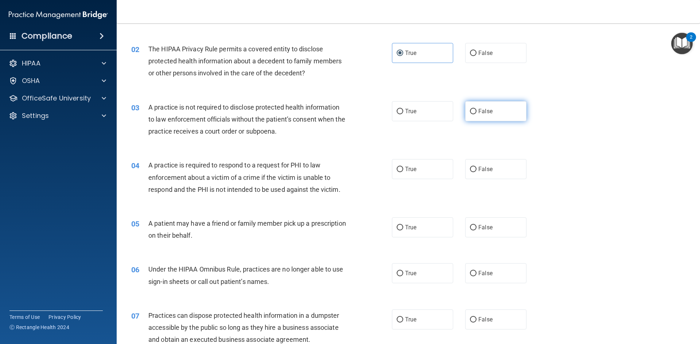
click at [484, 110] on span "False" at bounding box center [485, 111] width 14 height 7
click at [476, 110] on input "False" at bounding box center [473, 111] width 7 height 5
radio input "true"
click at [398, 167] on input "True" at bounding box center [399, 169] width 7 height 5
radio input "true"
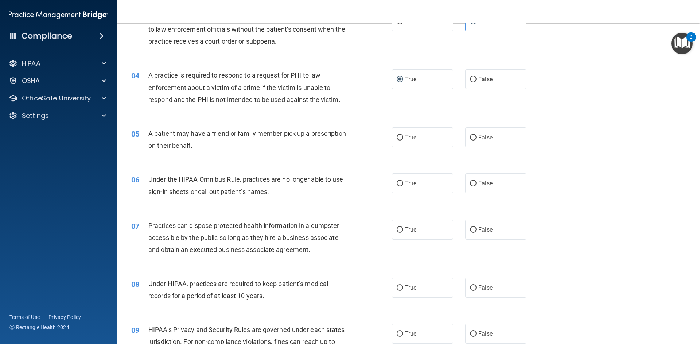
scroll to position [182, 0]
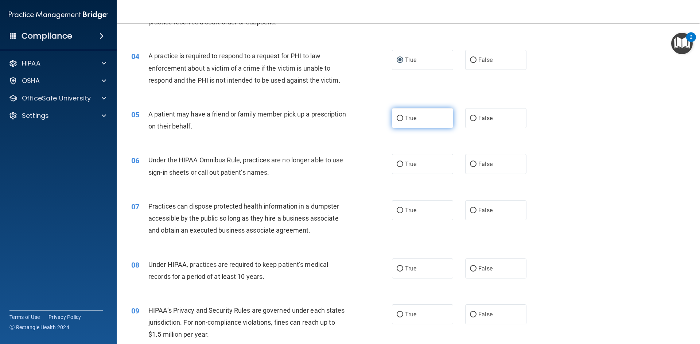
click at [405, 119] on span "True" at bounding box center [410, 118] width 11 height 7
click at [403, 119] on input "True" at bounding box center [399, 118] width 7 height 5
radio input "true"
click at [479, 166] on span "False" at bounding box center [485, 164] width 14 height 7
click at [476, 166] on input "False" at bounding box center [473, 164] width 7 height 5
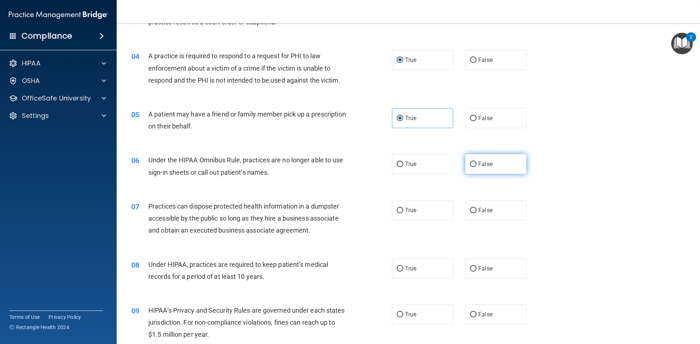
radio input "true"
click at [499, 216] on label "False" at bounding box center [495, 210] width 61 height 20
click at [476, 214] on input "False" at bounding box center [473, 210] width 7 height 5
radio input "true"
click at [513, 277] on label "False" at bounding box center [495, 269] width 61 height 20
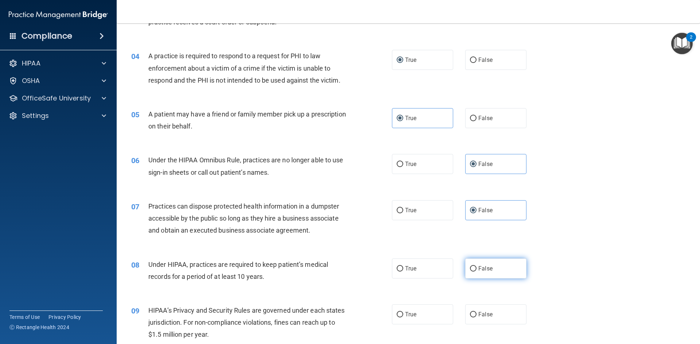
click at [476, 272] on input "False" at bounding box center [473, 268] width 7 height 5
radio input "true"
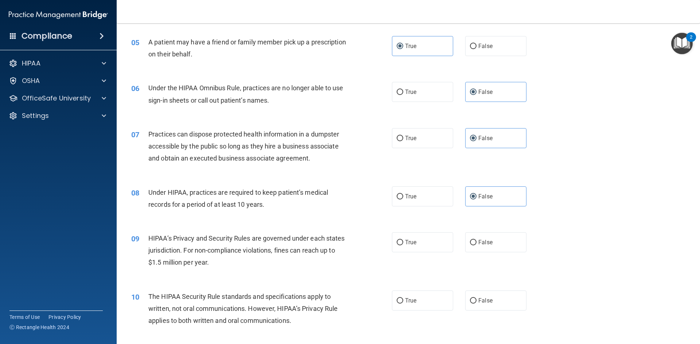
scroll to position [255, 0]
click at [475, 237] on label "False" at bounding box center [495, 242] width 61 height 20
click at [475, 239] on input "False" at bounding box center [473, 241] width 7 height 5
radio input "true"
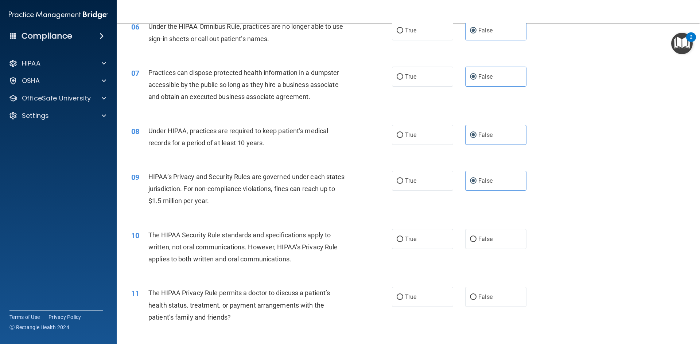
scroll to position [364, 0]
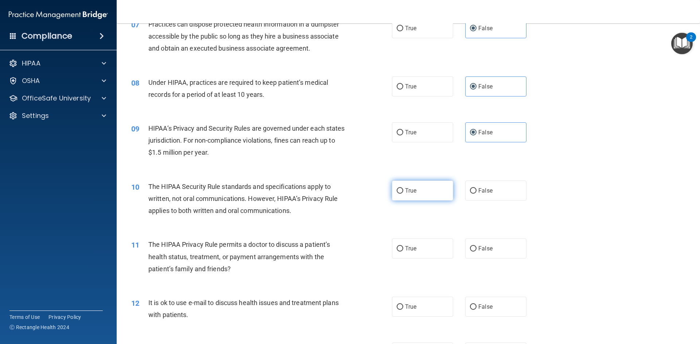
click at [411, 192] on span "True" at bounding box center [410, 190] width 11 height 7
click at [403, 192] on input "True" at bounding box center [399, 190] width 7 height 5
radio input "true"
click at [404, 254] on label "True" at bounding box center [422, 249] width 61 height 20
click at [403, 252] on input "True" at bounding box center [399, 248] width 7 height 5
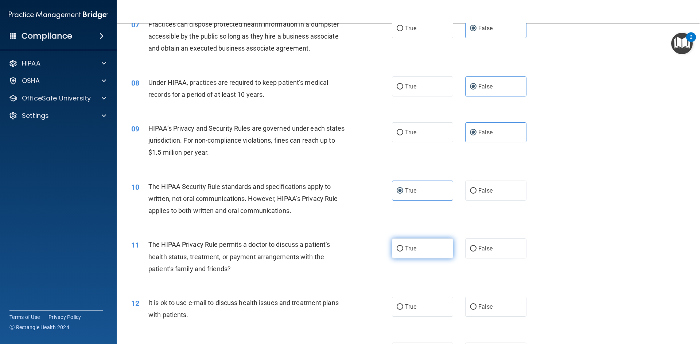
radio input "true"
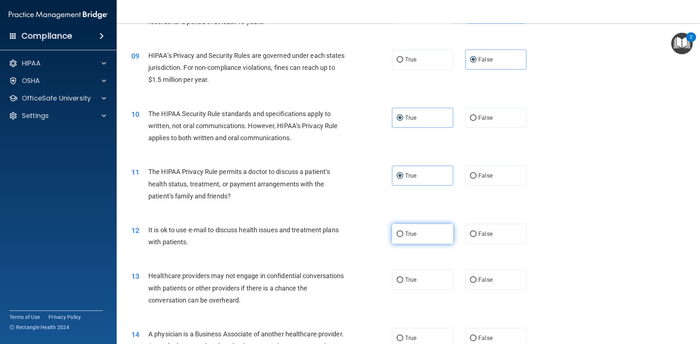
click at [439, 235] on label "True" at bounding box center [422, 234] width 61 height 20
click at [403, 235] on input "True" at bounding box center [399, 234] width 7 height 5
radio input "true"
click at [495, 286] on label "False" at bounding box center [495, 280] width 61 height 20
click at [476, 283] on input "False" at bounding box center [473, 280] width 7 height 5
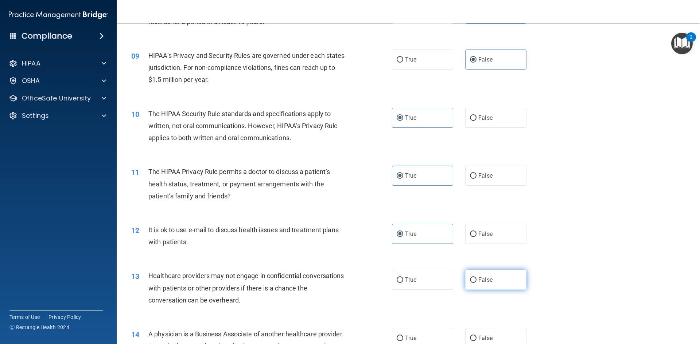
radio input "true"
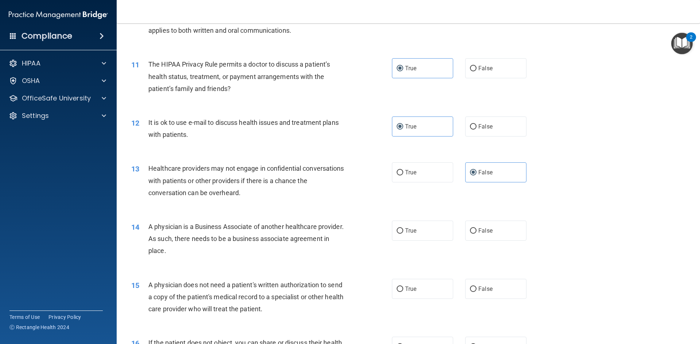
scroll to position [547, 0]
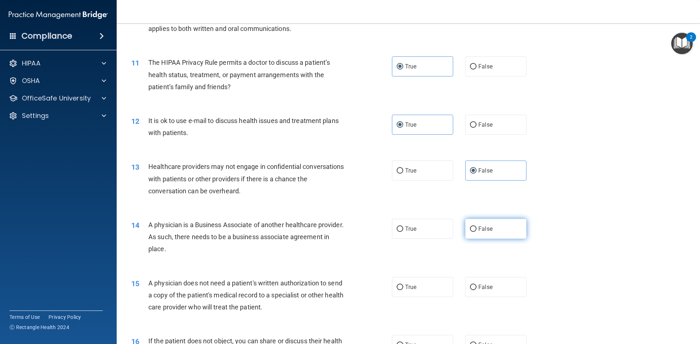
click at [477, 224] on label "False" at bounding box center [495, 229] width 61 height 20
click at [476, 227] on input "False" at bounding box center [473, 229] width 7 height 5
radio input "true"
click at [404, 294] on label "True" at bounding box center [422, 287] width 61 height 20
click at [403, 290] on input "True" at bounding box center [399, 287] width 7 height 5
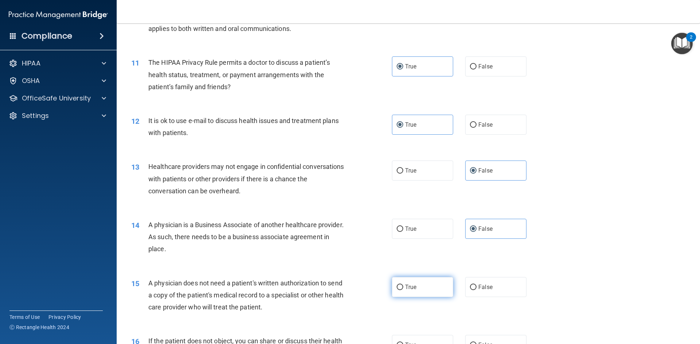
radio input "true"
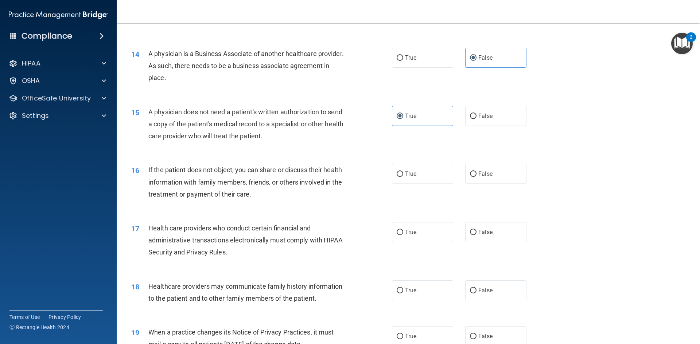
scroll to position [729, 0]
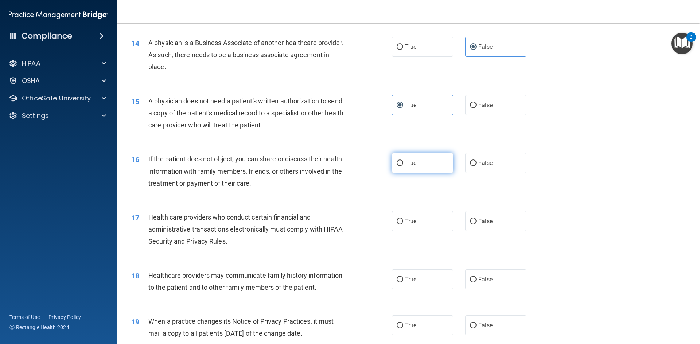
click at [406, 157] on label "True" at bounding box center [422, 163] width 61 height 20
click at [403, 161] on input "True" at bounding box center [399, 163] width 7 height 5
radio input "true"
click at [396, 220] on input "True" at bounding box center [399, 221] width 7 height 5
radio input "true"
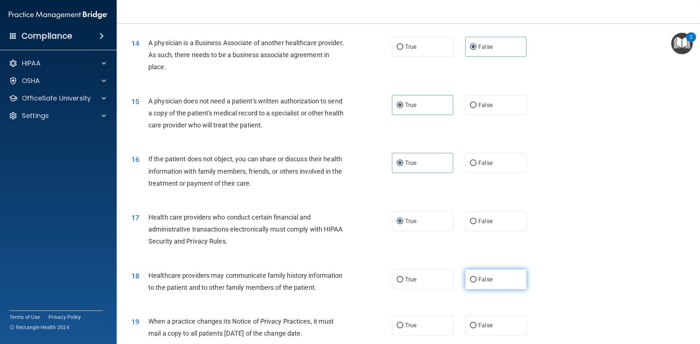
click at [490, 274] on label "False" at bounding box center [495, 280] width 61 height 20
click at [476, 277] on input "False" at bounding box center [473, 279] width 7 height 5
radio input "true"
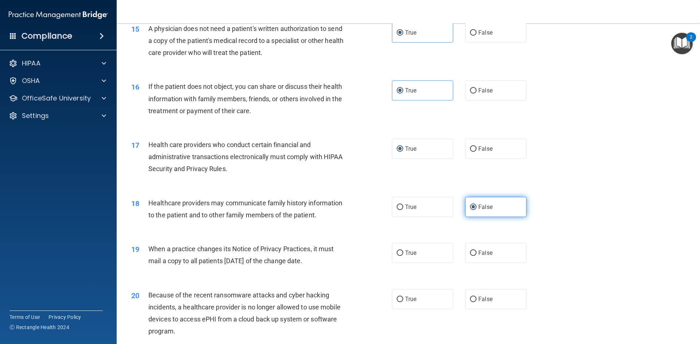
scroll to position [802, 0]
click at [491, 245] on label "False" at bounding box center [495, 253] width 61 height 20
click at [476, 250] on input "False" at bounding box center [473, 252] width 7 height 5
radio input "true"
click at [482, 295] on label "False" at bounding box center [495, 299] width 61 height 20
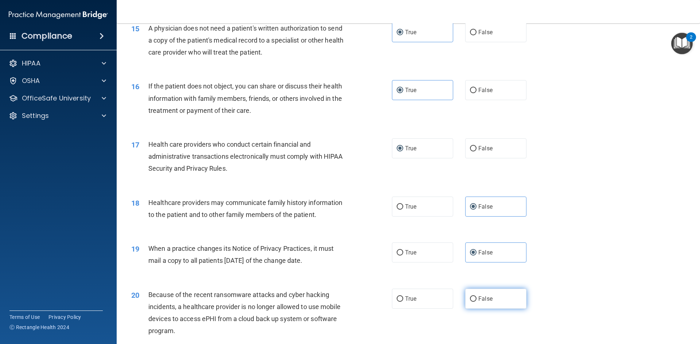
click at [476, 297] on input "False" at bounding box center [473, 299] width 7 height 5
radio input "true"
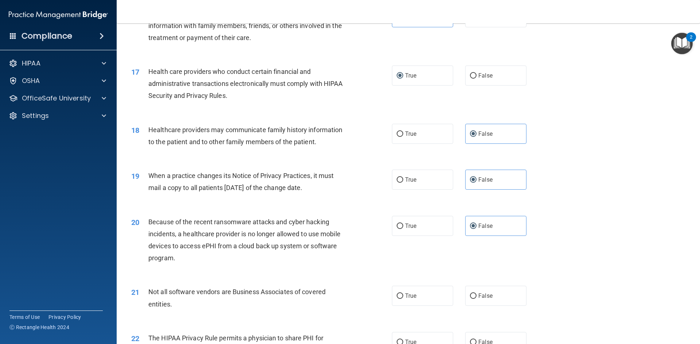
scroll to position [911, 0]
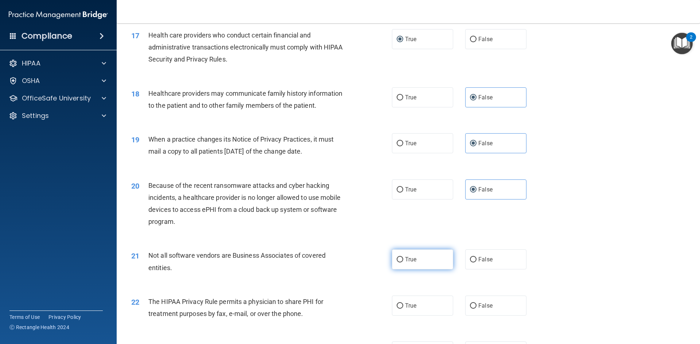
click at [405, 260] on span "True" at bounding box center [410, 259] width 11 height 7
click at [403, 260] on input "True" at bounding box center [399, 259] width 7 height 5
radio input "true"
click at [478, 308] on span "False" at bounding box center [485, 305] width 14 height 7
click at [476, 308] on input "False" at bounding box center [473, 306] width 7 height 5
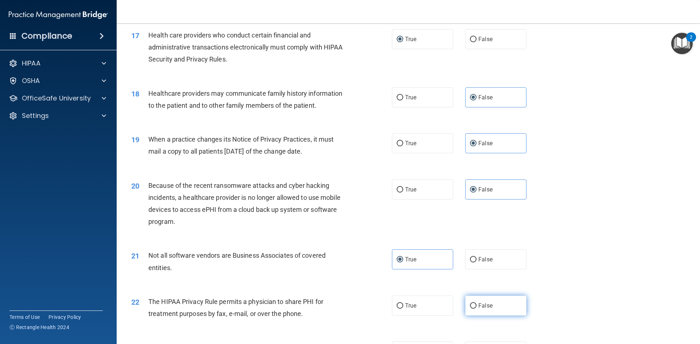
radio input "true"
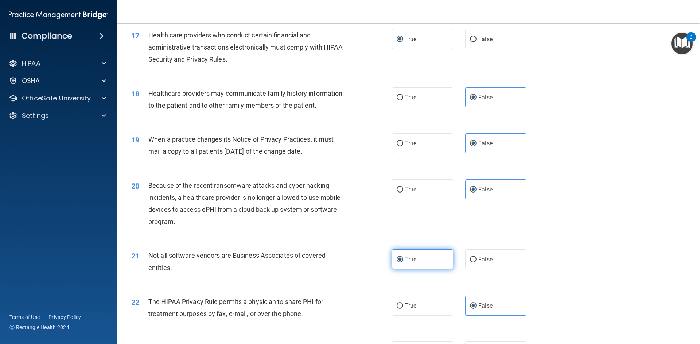
scroll to position [947, 0]
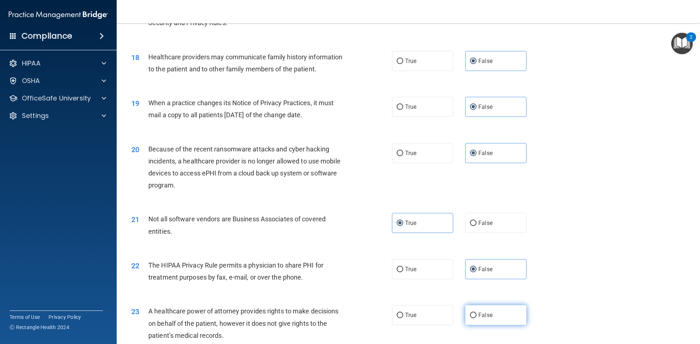
click at [493, 317] on label "False" at bounding box center [495, 315] width 61 height 20
click at [476, 317] on input "False" at bounding box center [473, 315] width 7 height 5
radio input "true"
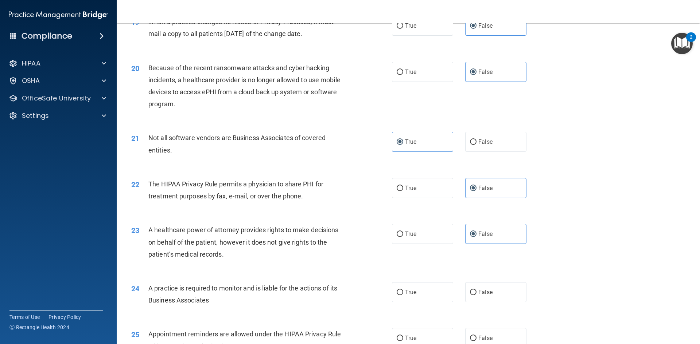
scroll to position [1057, 0]
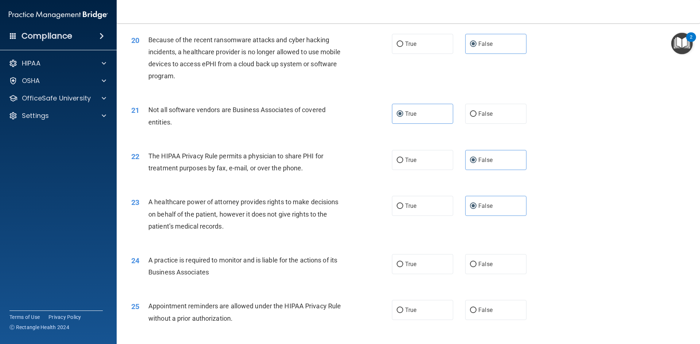
click at [491, 278] on div "24 A practice is required to monitor and is liable for the actions of its Busin…" at bounding box center [408, 268] width 565 height 46
click at [492, 267] on label "False" at bounding box center [495, 264] width 61 height 20
click at [476, 267] on input "False" at bounding box center [473, 264] width 7 height 5
radio input "true"
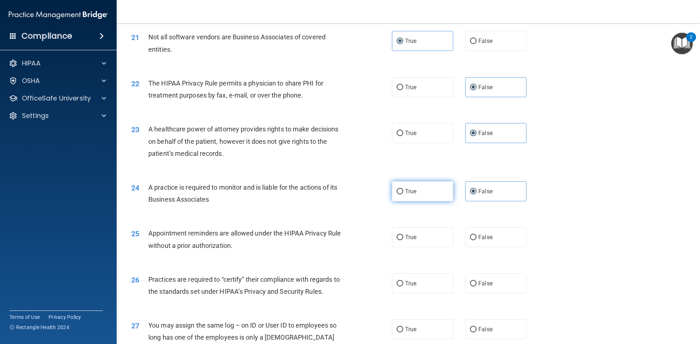
scroll to position [1093, 0]
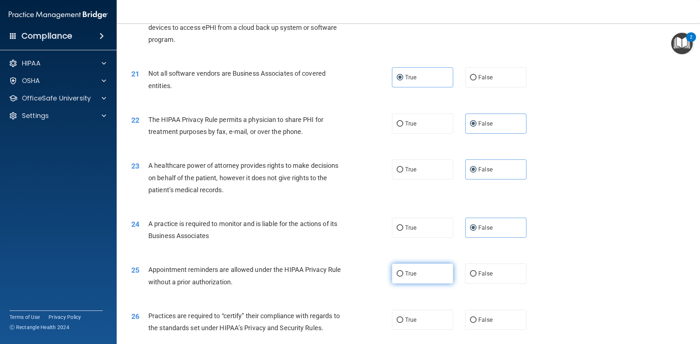
click at [428, 276] on label "True" at bounding box center [422, 274] width 61 height 20
click at [403, 276] on input "True" at bounding box center [399, 273] width 7 height 5
radio input "true"
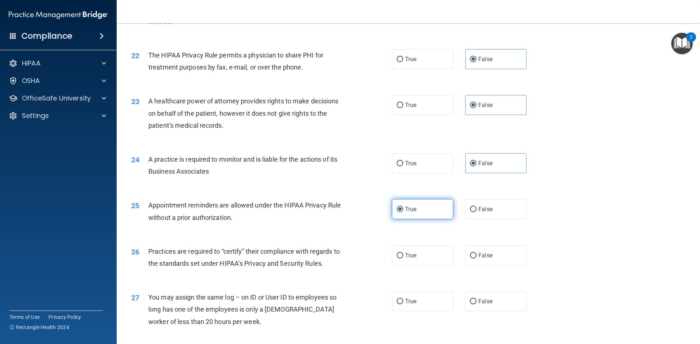
scroll to position [1166, 0]
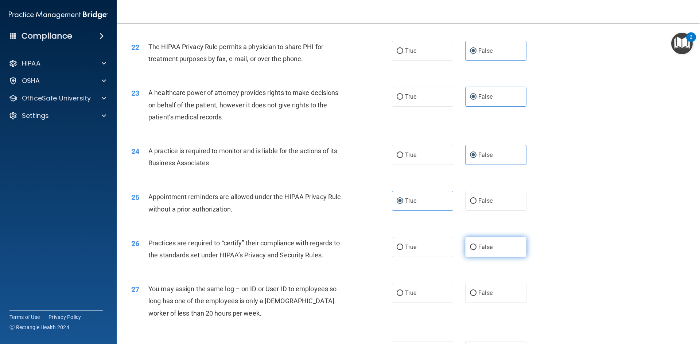
click at [500, 252] on label "False" at bounding box center [495, 247] width 61 height 20
click at [476, 250] on input "False" at bounding box center [473, 247] width 7 height 5
radio input "true"
click at [493, 295] on label "False" at bounding box center [495, 293] width 61 height 20
click at [476, 295] on input "False" at bounding box center [473, 293] width 7 height 5
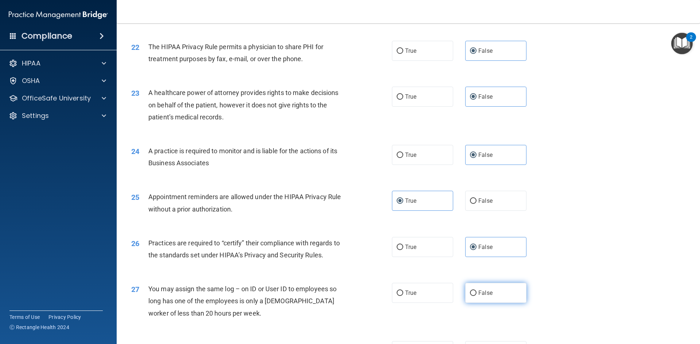
radio input "true"
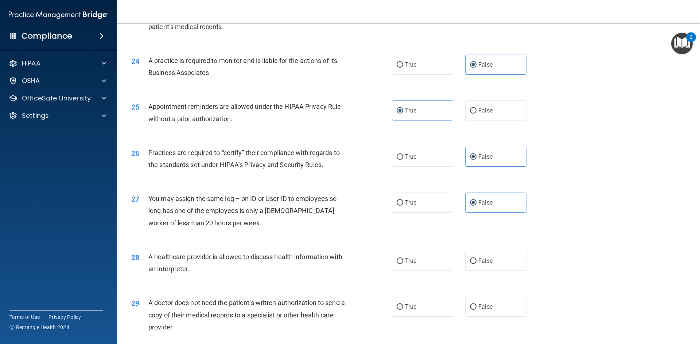
scroll to position [1239, 0]
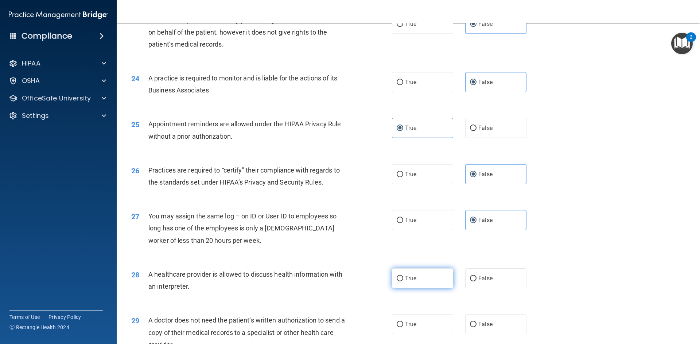
click at [436, 282] on label "True" at bounding box center [422, 279] width 61 height 20
click at [403, 282] on input "True" at bounding box center [399, 278] width 7 height 5
radio input "true"
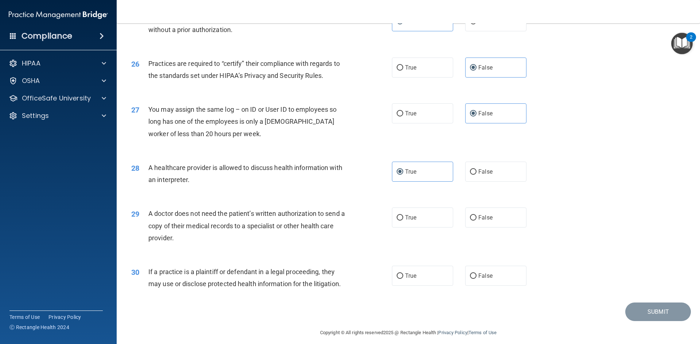
scroll to position [1348, 0]
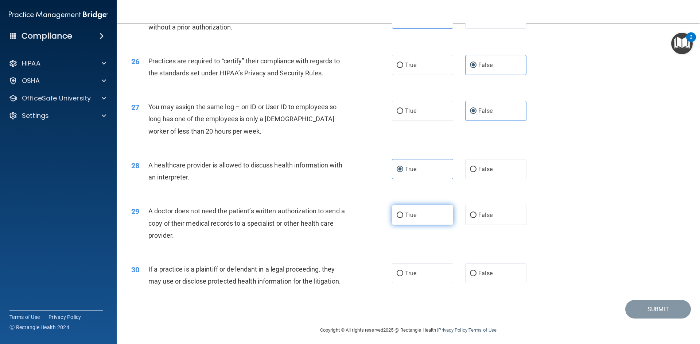
click at [420, 220] on label "True" at bounding box center [422, 215] width 61 height 20
click at [403, 218] on input "True" at bounding box center [399, 215] width 7 height 5
radio input "true"
click at [405, 271] on span "True" at bounding box center [410, 273] width 11 height 7
click at [403, 271] on input "True" at bounding box center [399, 273] width 7 height 5
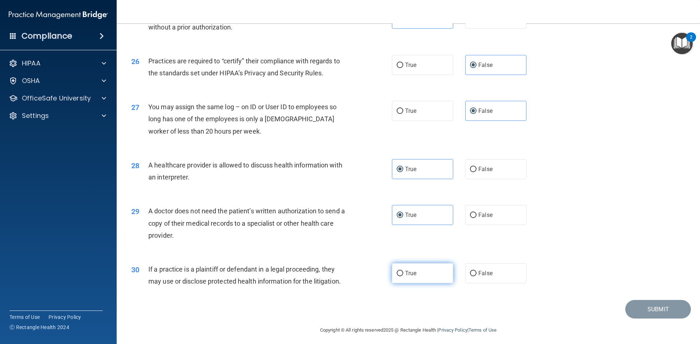
radio input "true"
click at [652, 312] on button "Submit" at bounding box center [658, 309] width 66 height 19
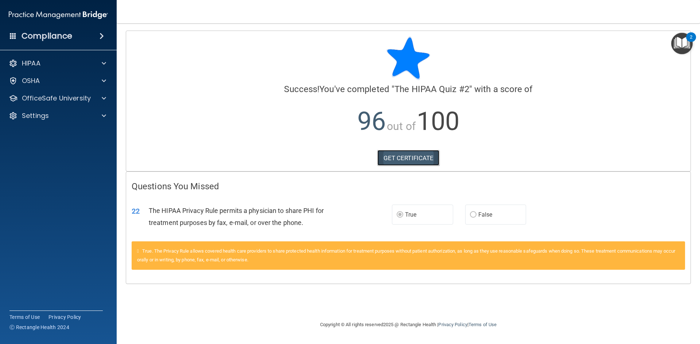
click at [409, 157] on link "GET CERTIFICATE" at bounding box center [408, 158] width 62 height 16
